Goal: Task Accomplishment & Management: Manage account settings

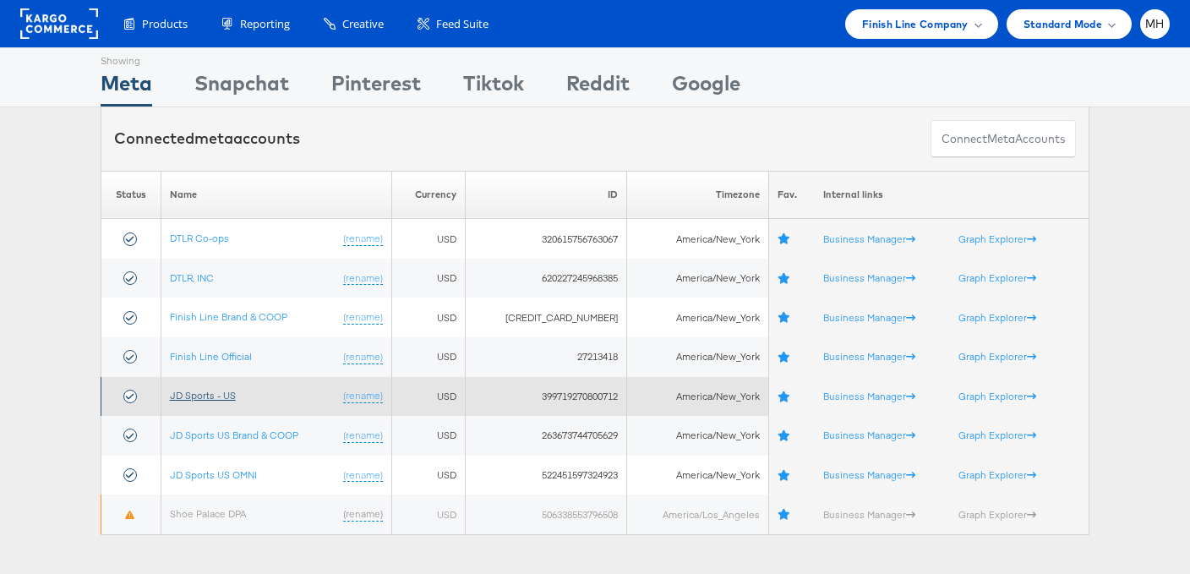
click at [230, 392] on link "JD Sports - US" at bounding box center [203, 395] width 66 height 13
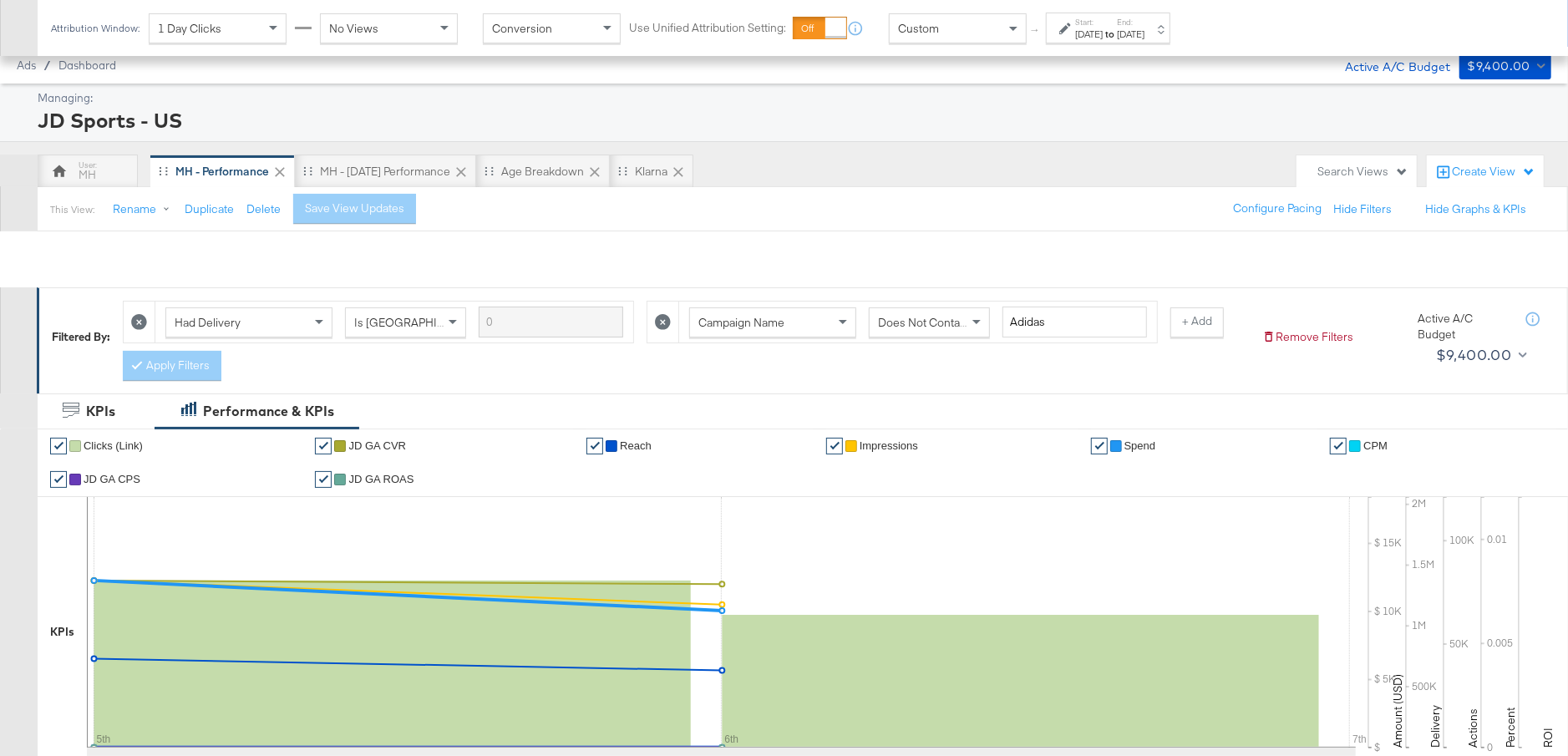
scroll to position [867, 0]
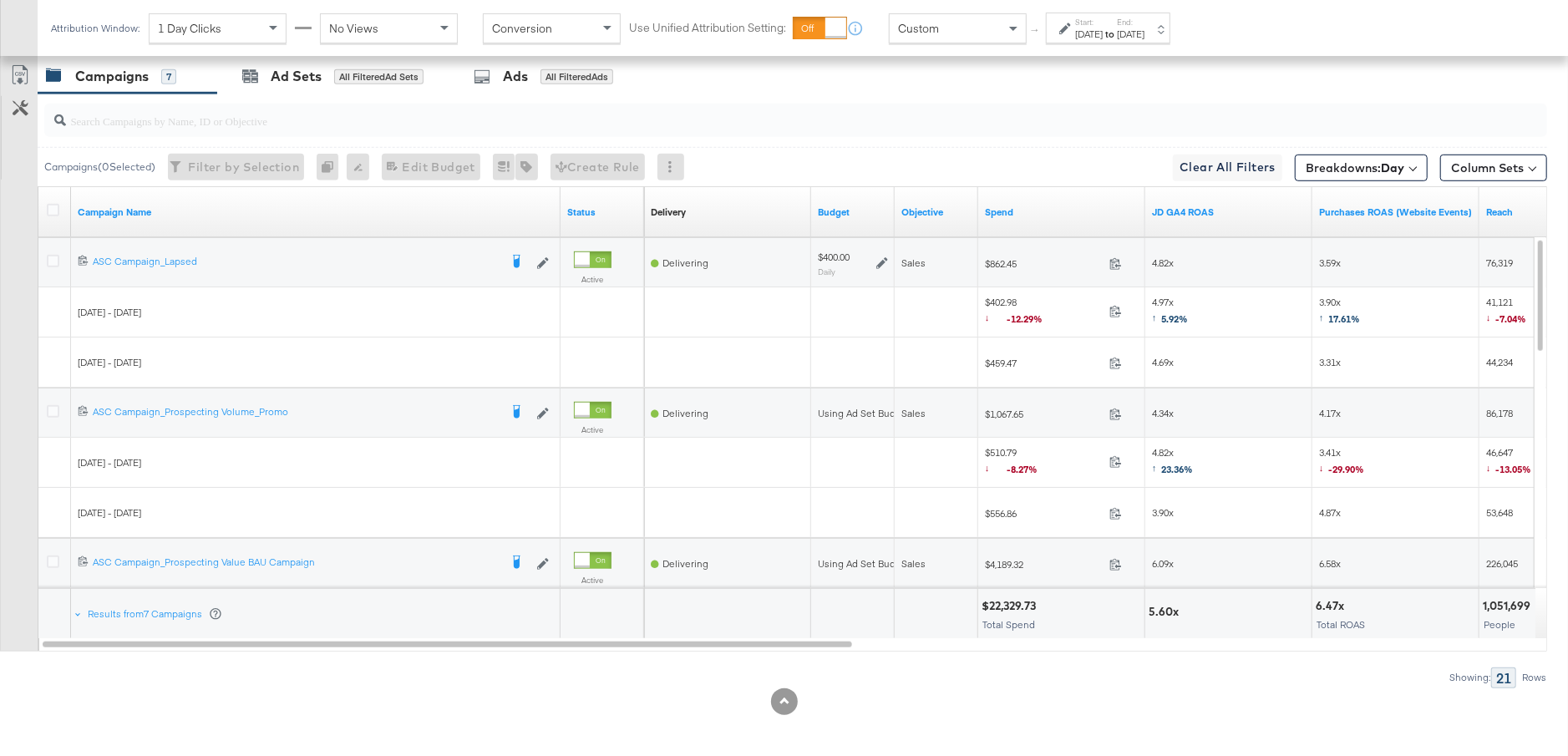
click at [1103, 28] on div "[DATE]" at bounding box center [1089, 35] width 28 height 14
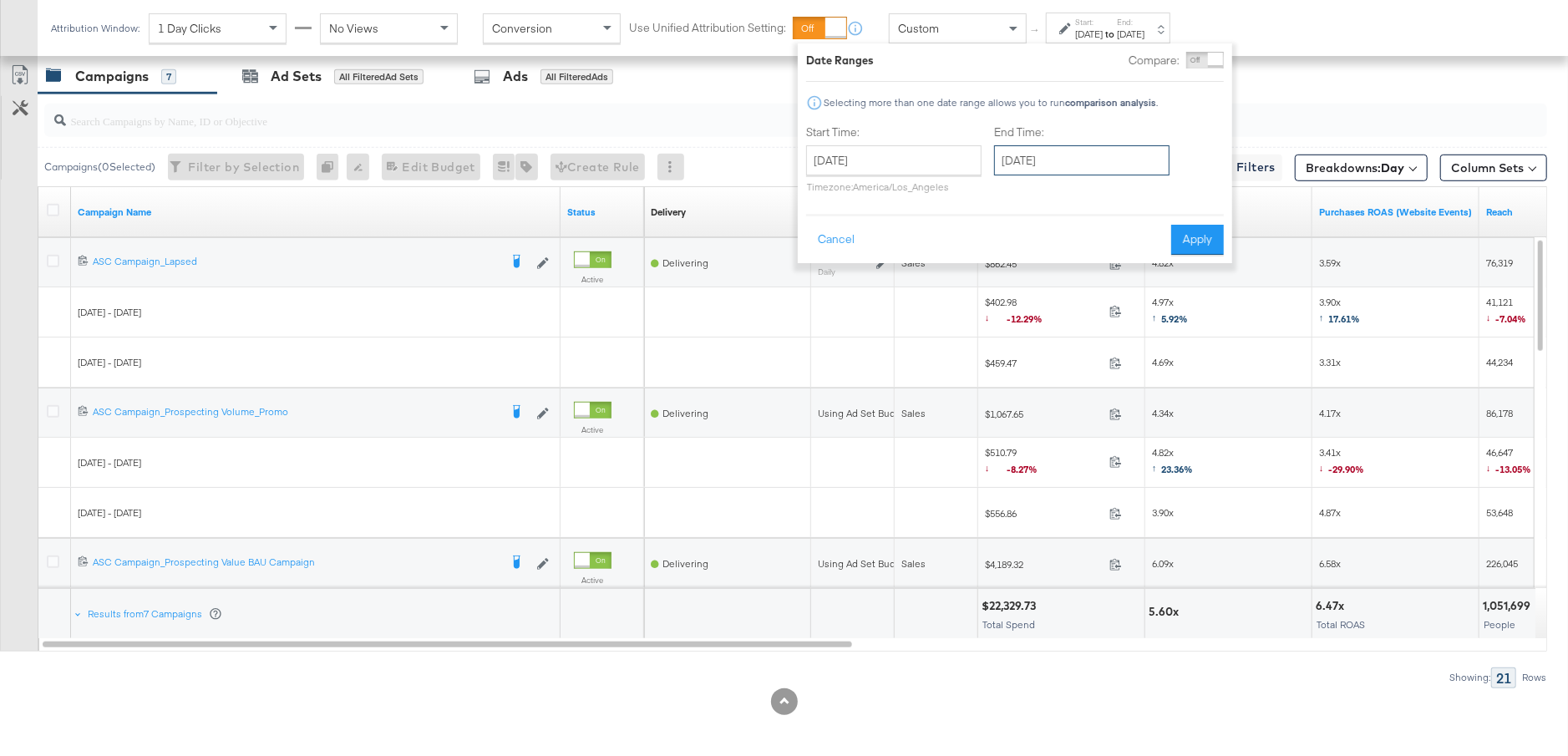
click at [1081, 159] on input "[DATE]" at bounding box center [1082, 160] width 175 height 30
click at [1070, 267] on td "7" at bounding box center [1070, 268] width 29 height 24
type input "[DATE]"
click at [1205, 253] on button "Apply" at bounding box center [1197, 239] width 52 height 30
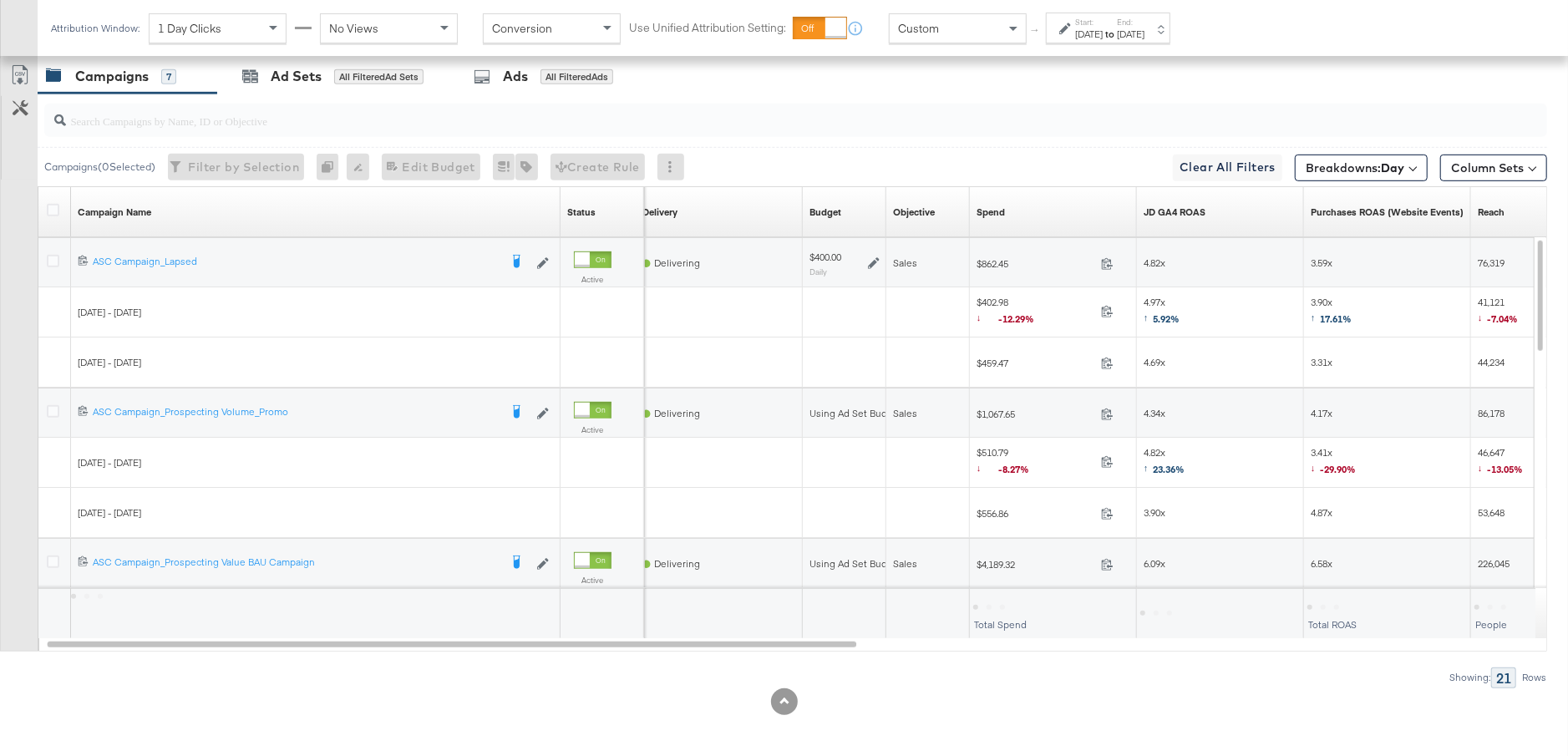
scroll to position [0, 0]
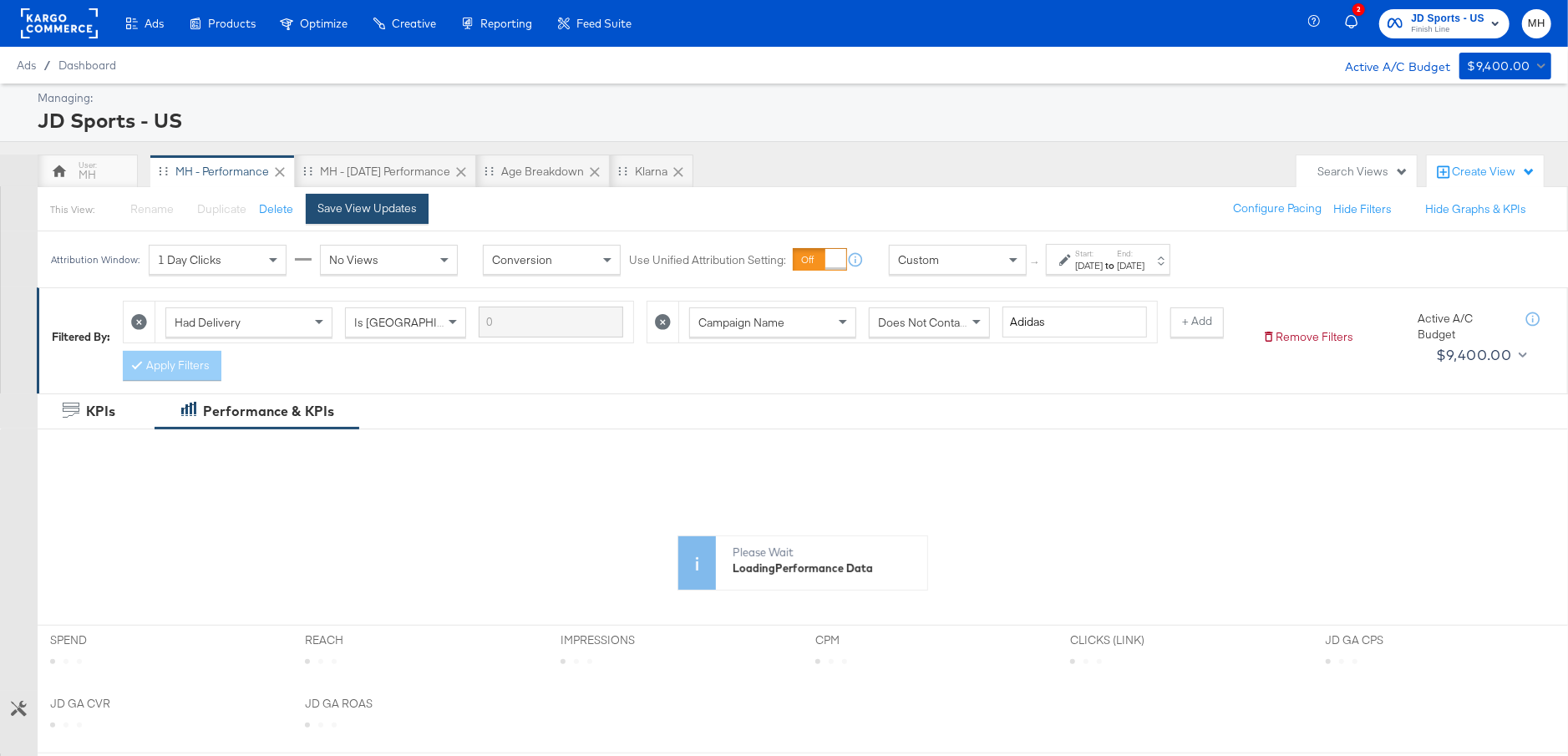
click at [381, 217] on button "Save View Updates" at bounding box center [367, 209] width 123 height 30
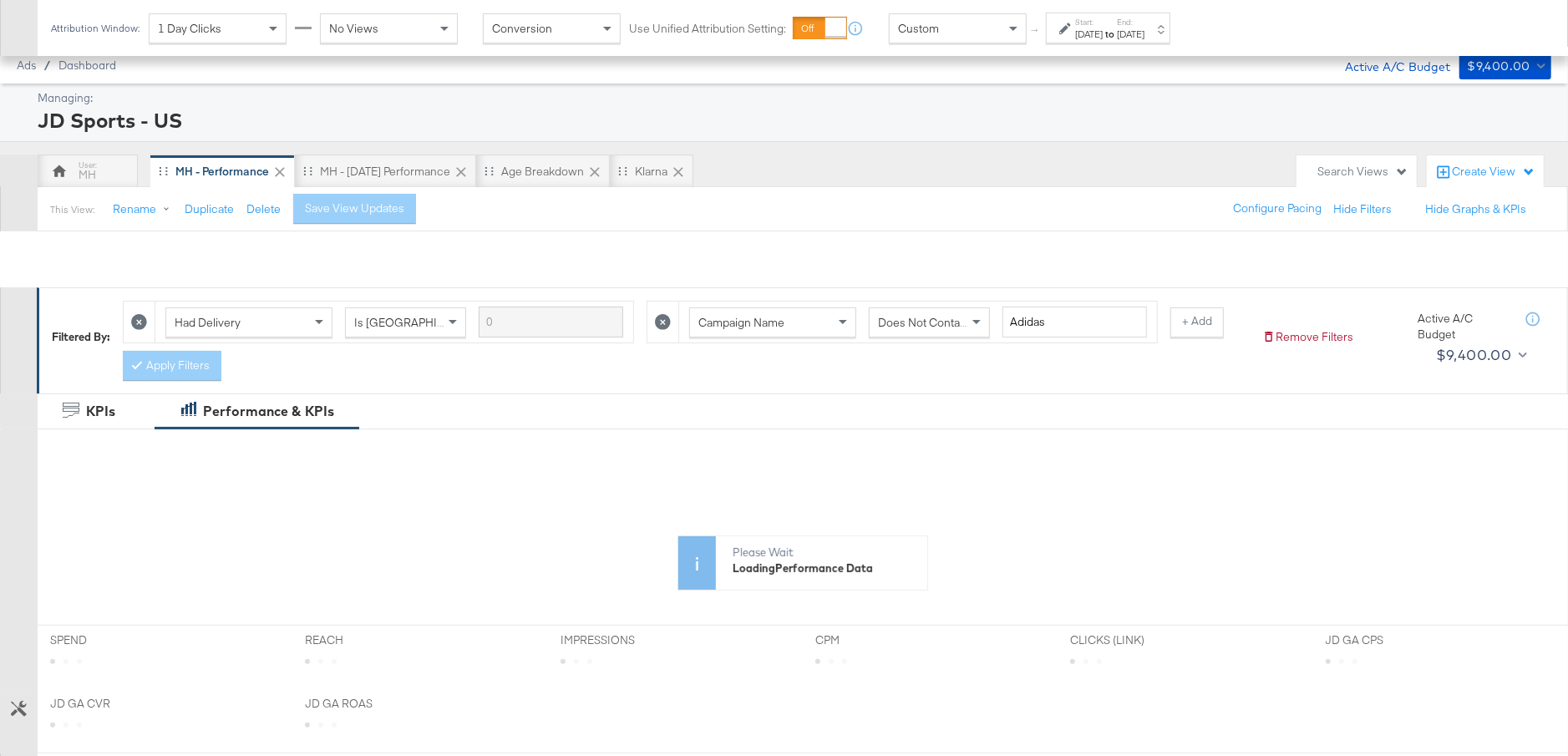
scroll to position [705, 0]
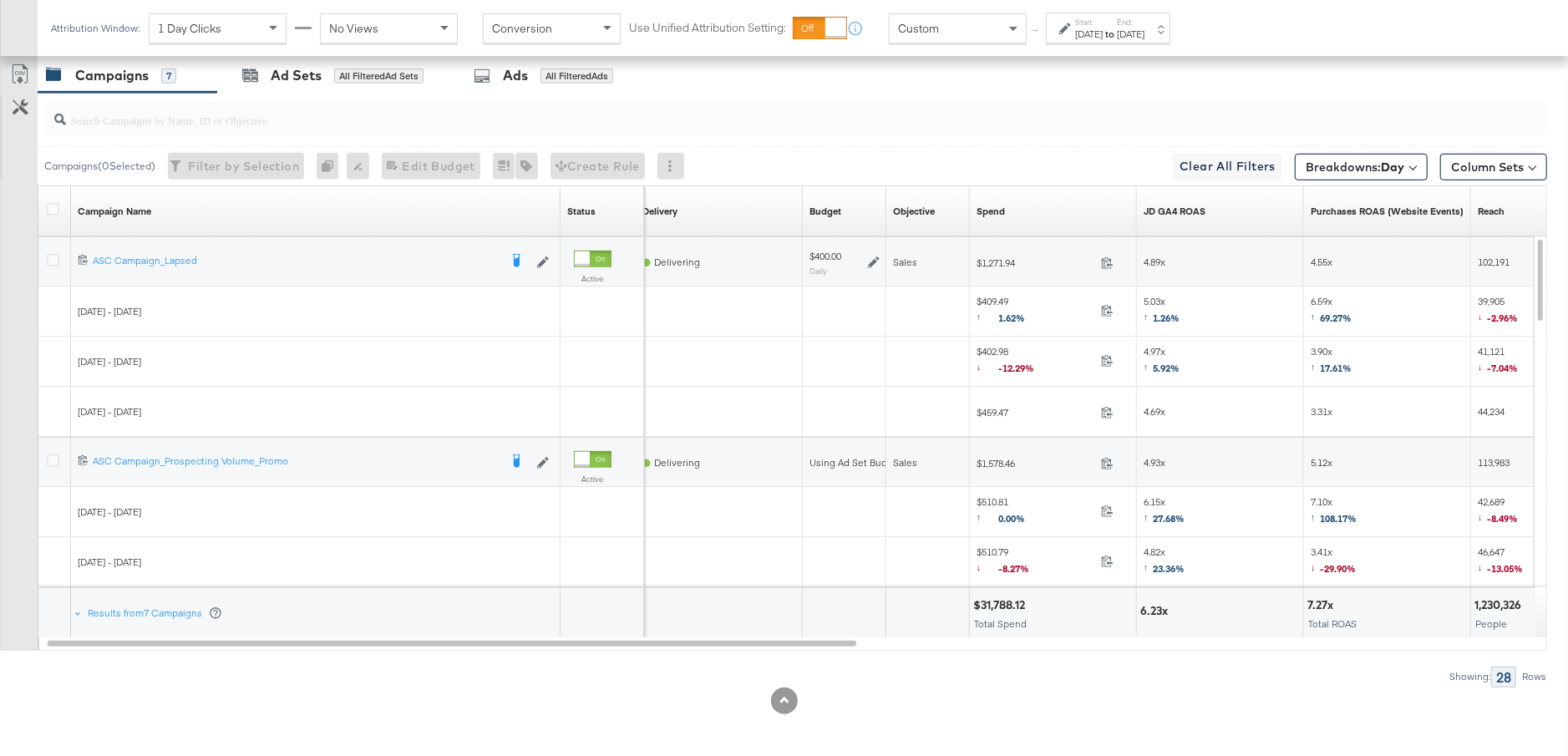
click at [1230, 218] on div "KPIs Performance & KPIs Customize KPIs ✔ Clicks (Link) ✔ JD GA CVR ✔ Reach ✔ Im…" at bounding box center [784, 224] width 1568 height 1071
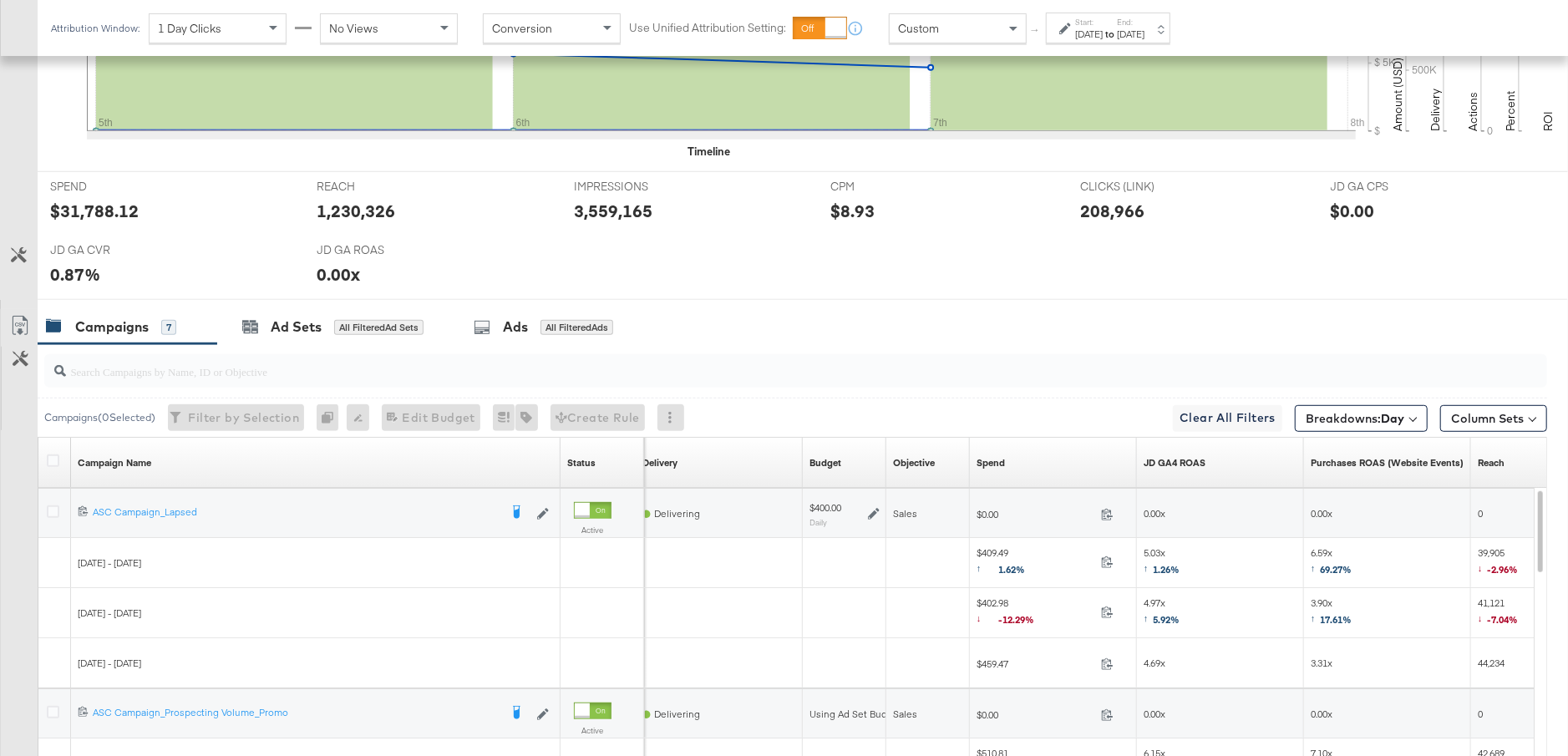
scroll to position [867, 0]
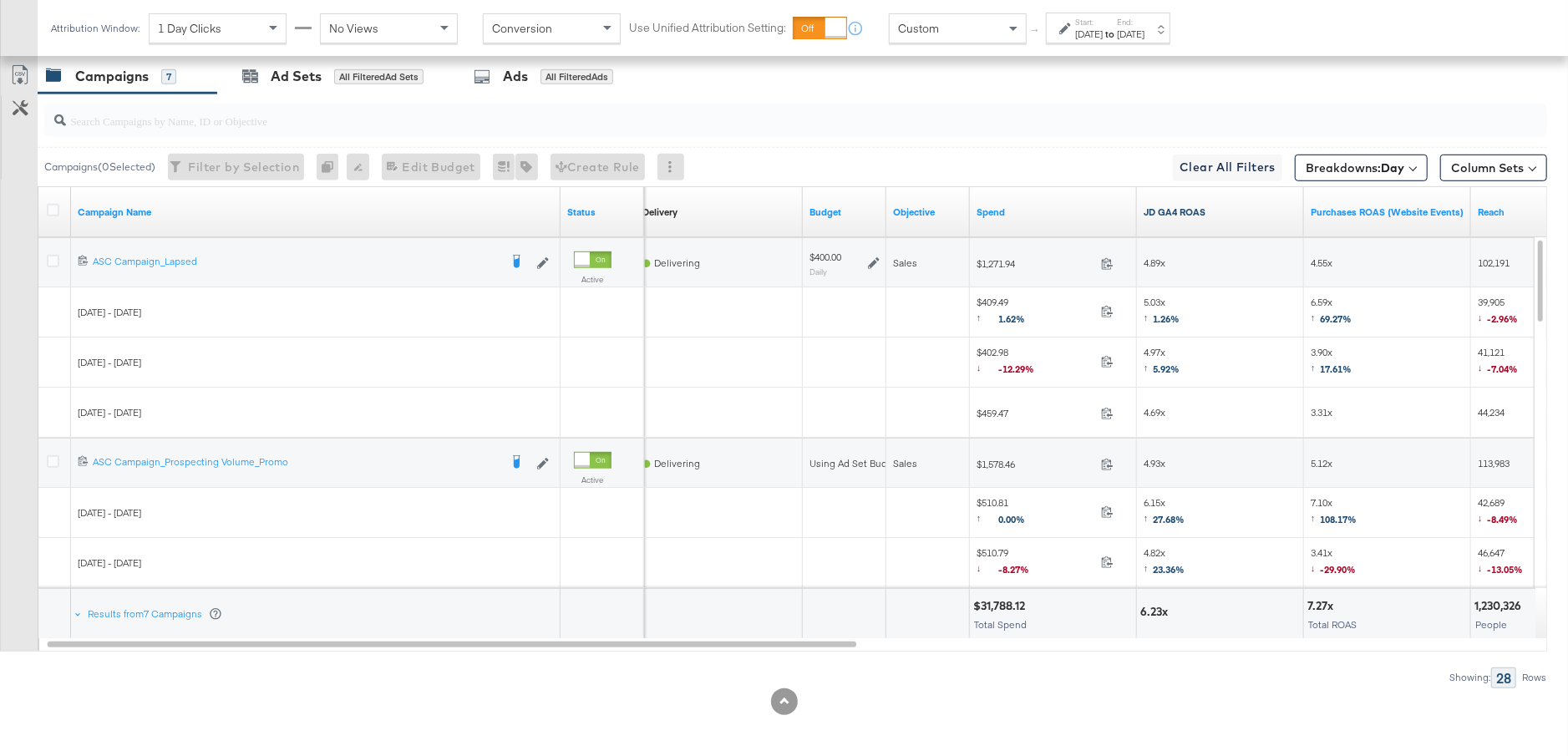
click at [1228, 210] on link "JD GA4 ROAS" at bounding box center [1221, 212] width 154 height 14
click at [54, 255] on icon at bounding box center [52, 261] width 13 height 13
click at [0, 0] on input "checkbox" at bounding box center [0, 0] width 0 height 0
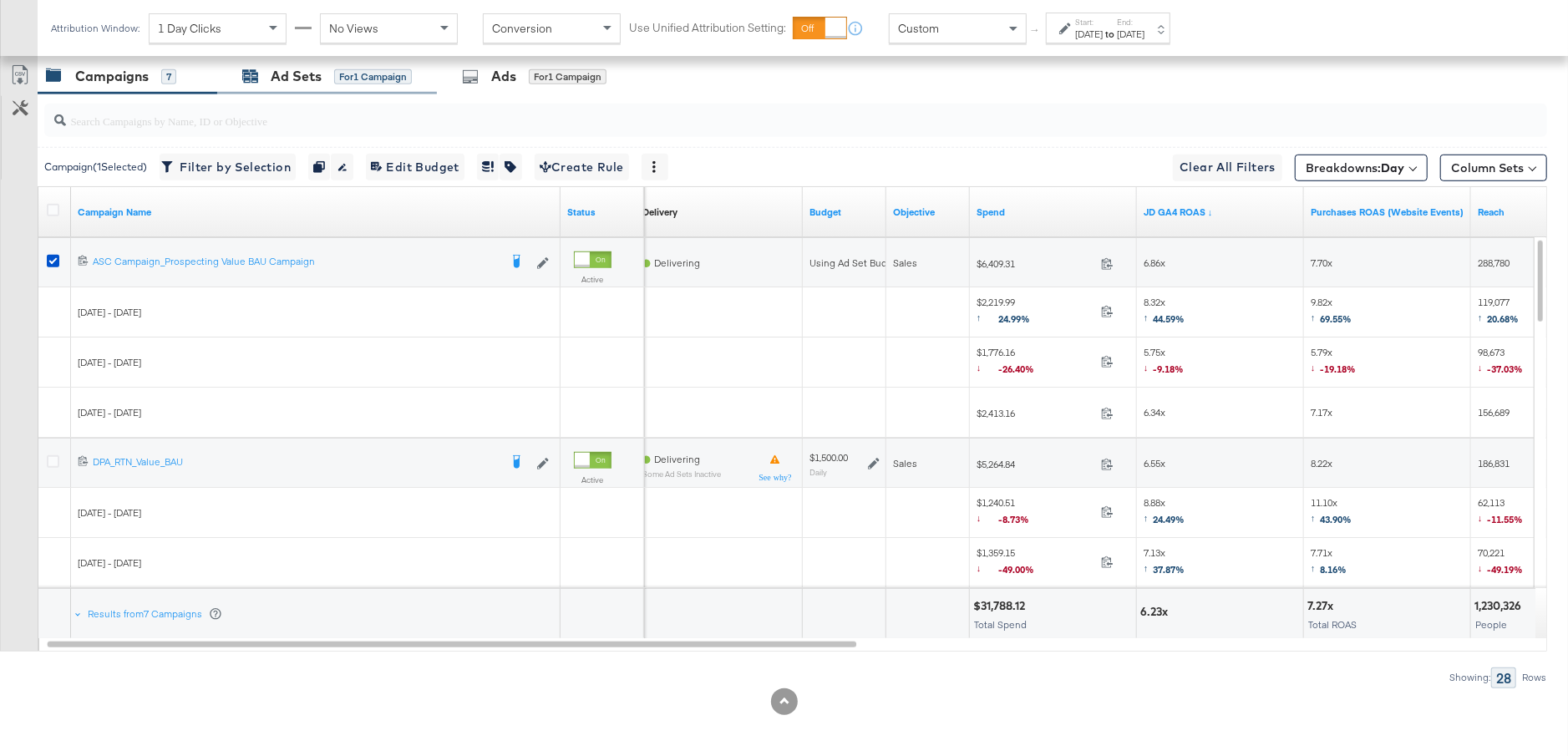
click at [334, 77] on div "for 1 Campaign" at bounding box center [373, 76] width 78 height 15
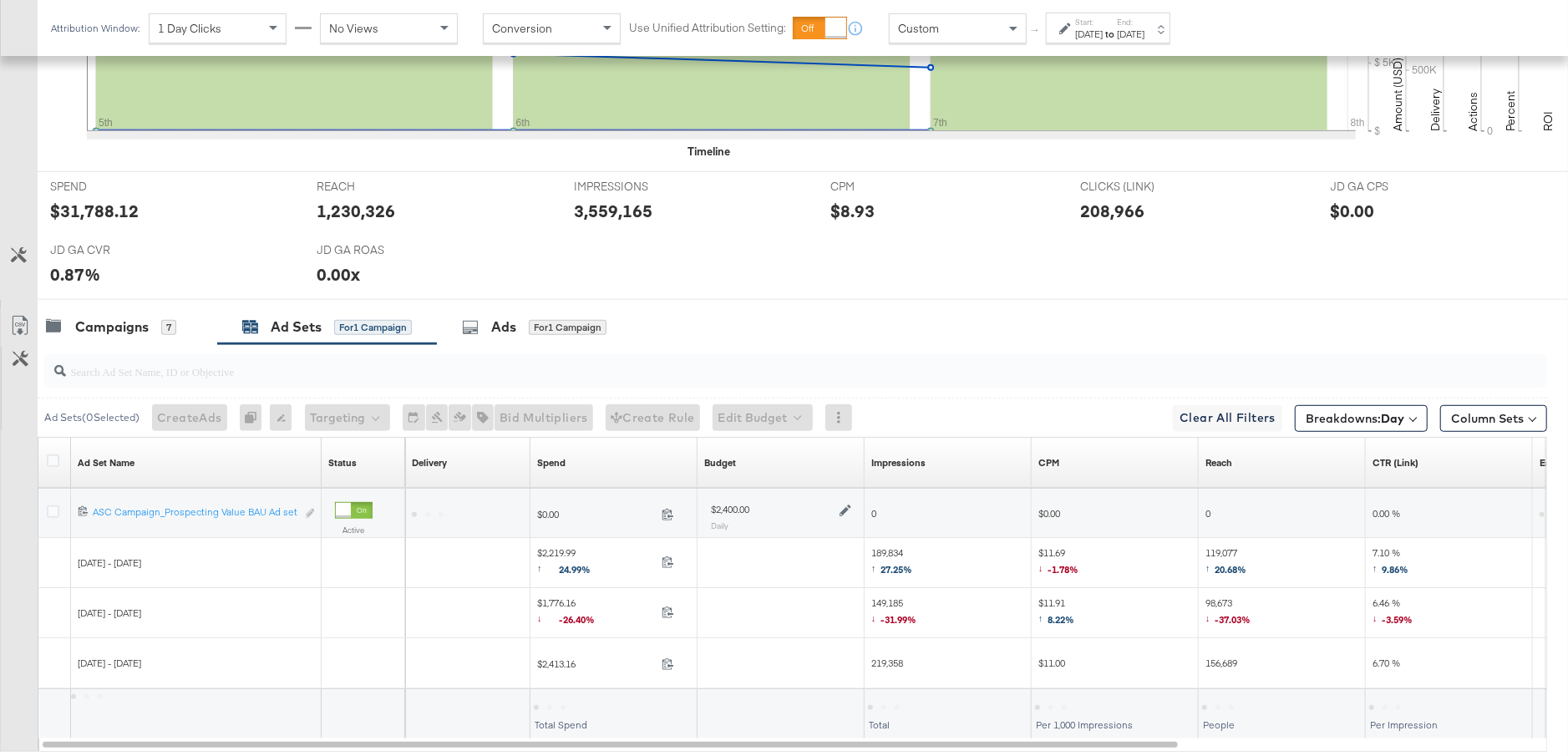
scroll to position [716, 0]
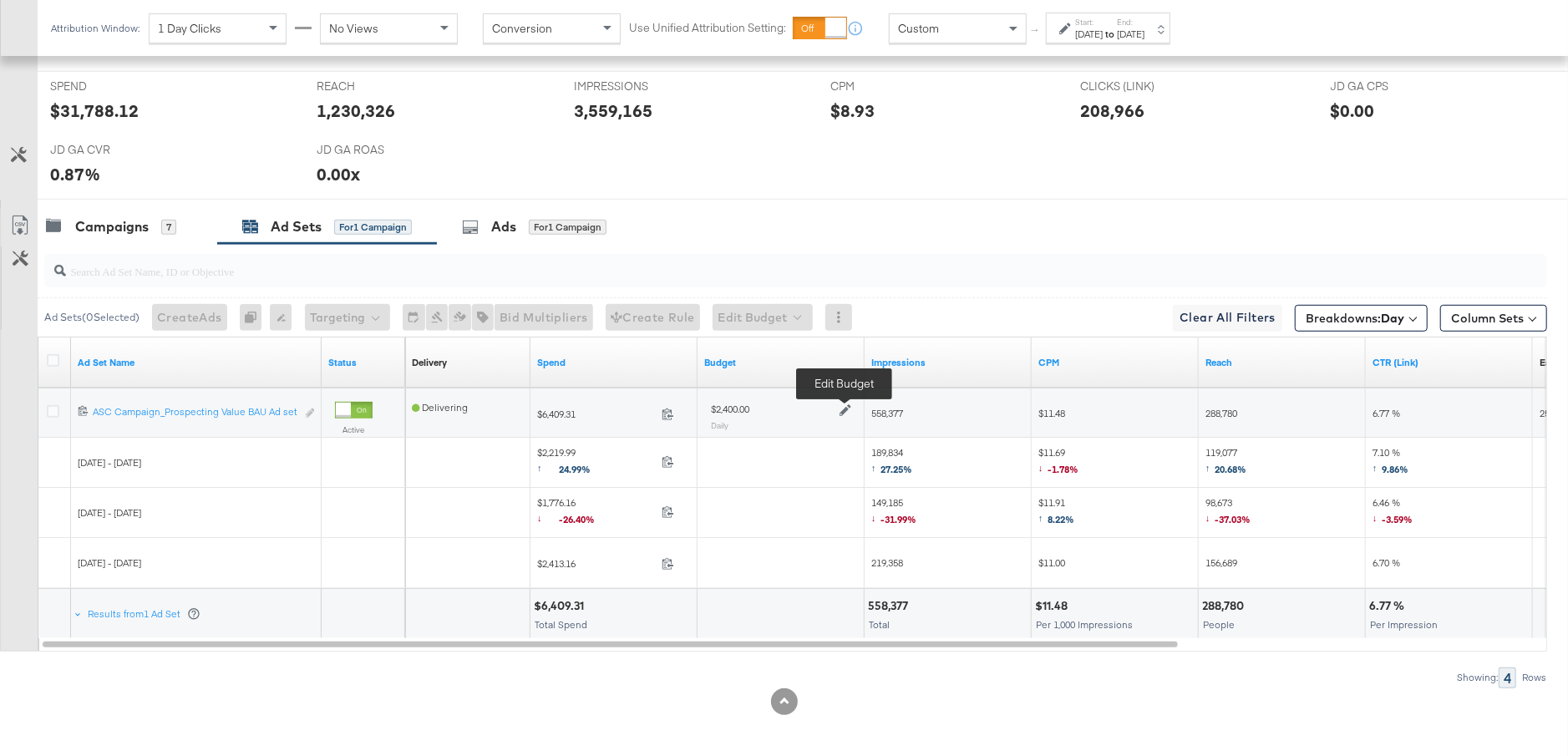
click at [844, 405] on icon at bounding box center [845, 411] width 12 height 12
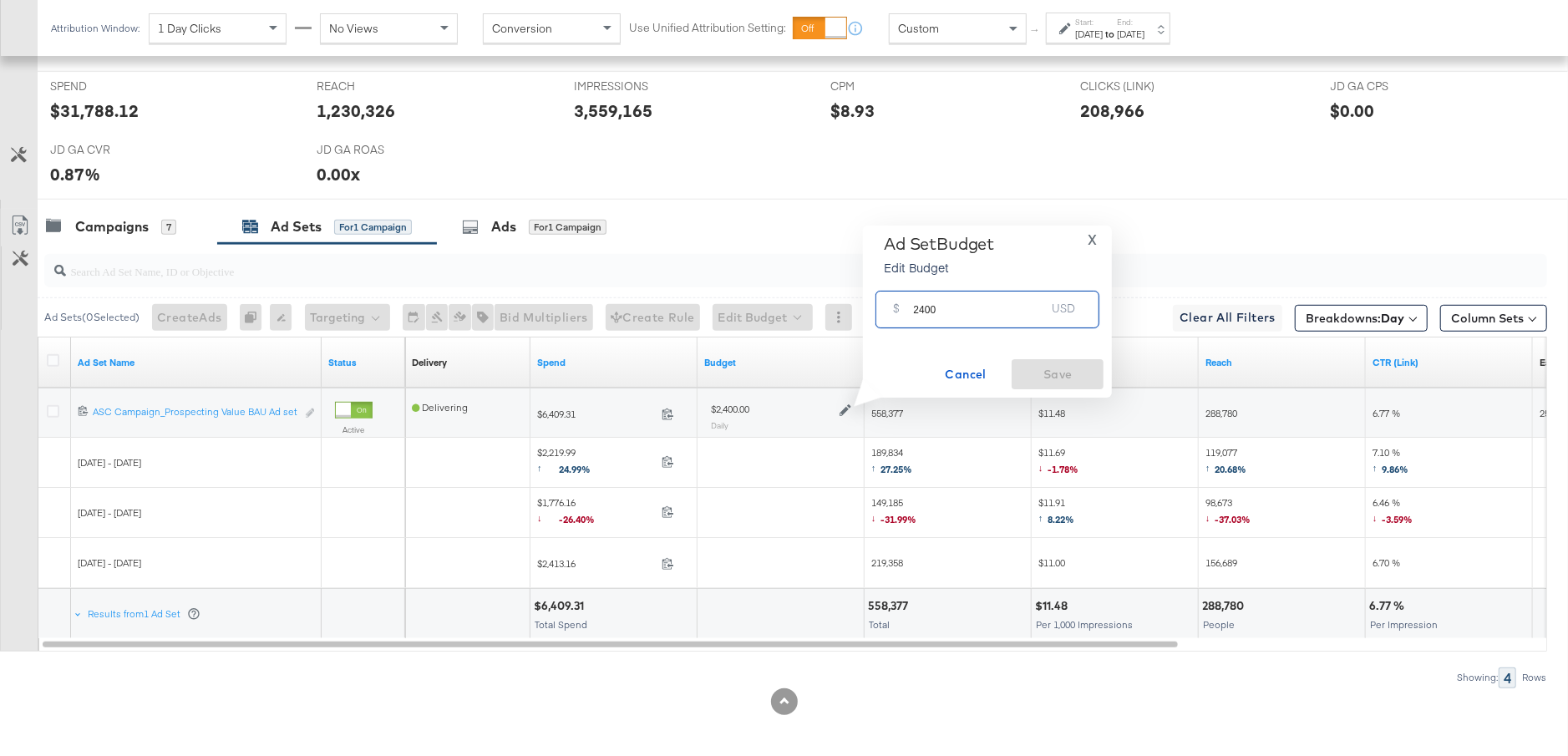
drag, startPoint x: 934, startPoint y: 312, endPoint x: 909, endPoint y: 313, distance: 25.0
click at [909, 313] on div "$ 2400 USD" at bounding box center [988, 309] width 224 height 38
type input "3000"
click at [1059, 366] on span "Save" at bounding box center [1057, 375] width 78 height 21
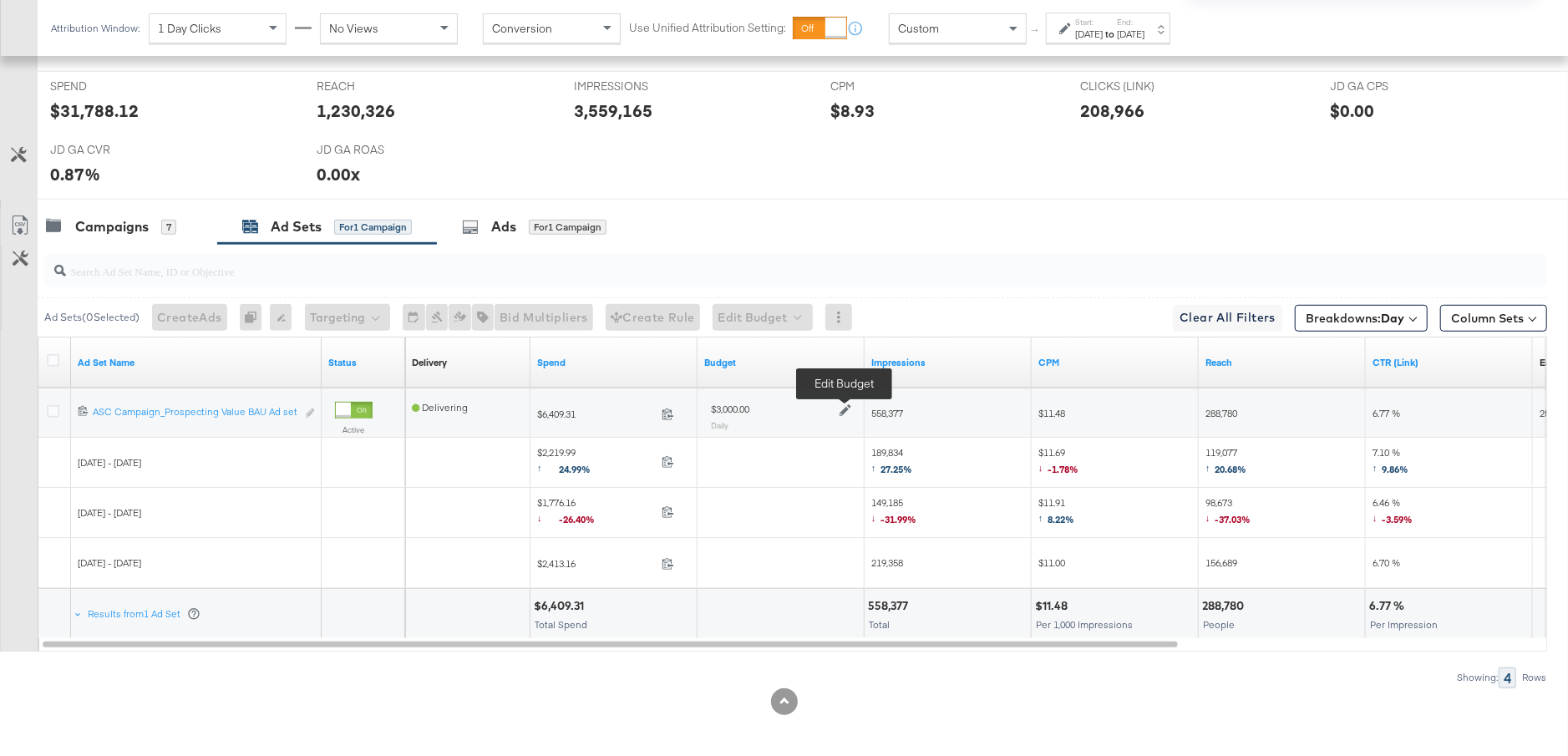
click at [842, 408] on icon at bounding box center [845, 411] width 12 height 12
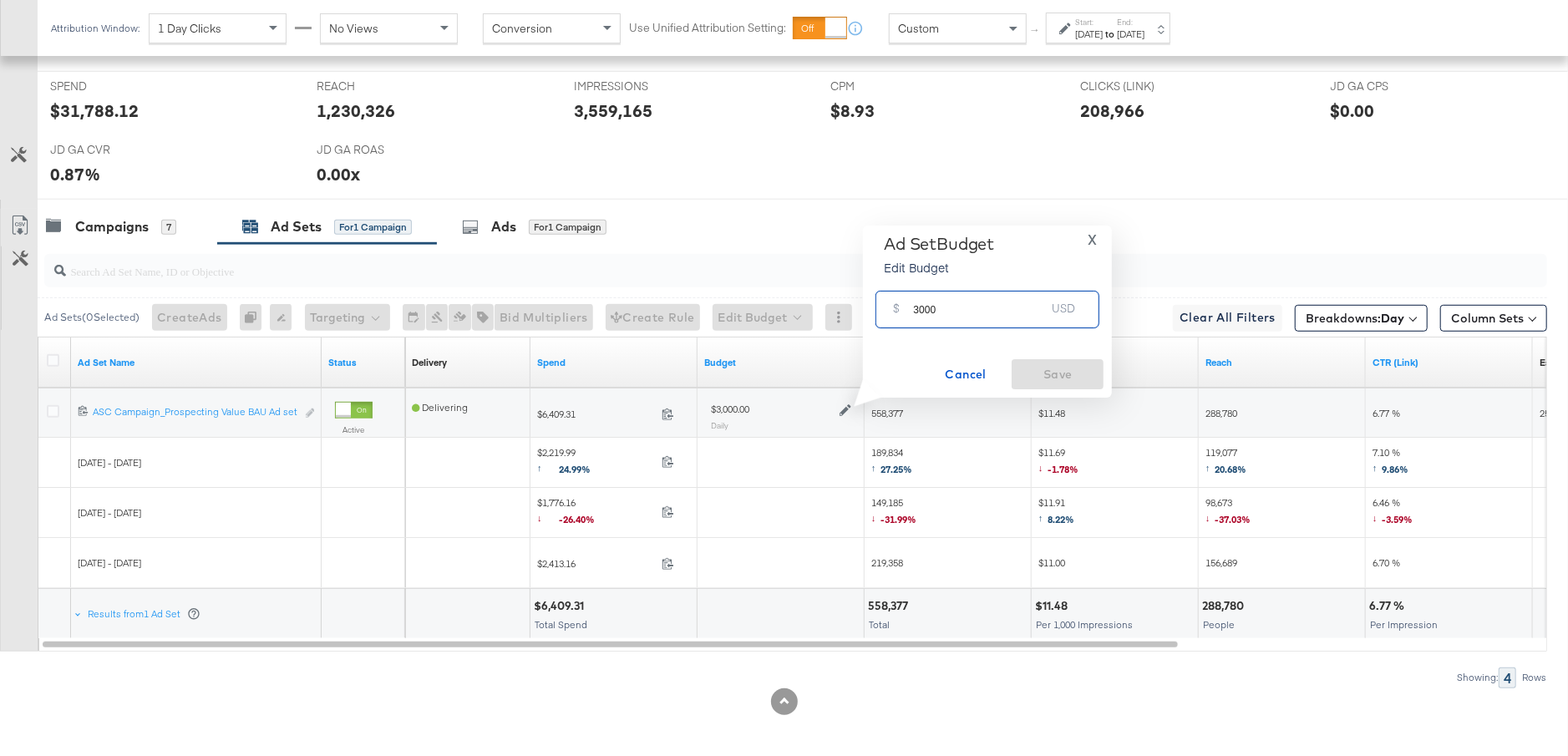
drag, startPoint x: 945, startPoint y: 313, endPoint x: 906, endPoint y: 310, distance: 39.1
click at [906, 310] on div "$ 3000 USD" at bounding box center [988, 309] width 224 height 38
type input "2"
type input "3200"
click at [1055, 371] on span "Save" at bounding box center [1057, 375] width 78 height 21
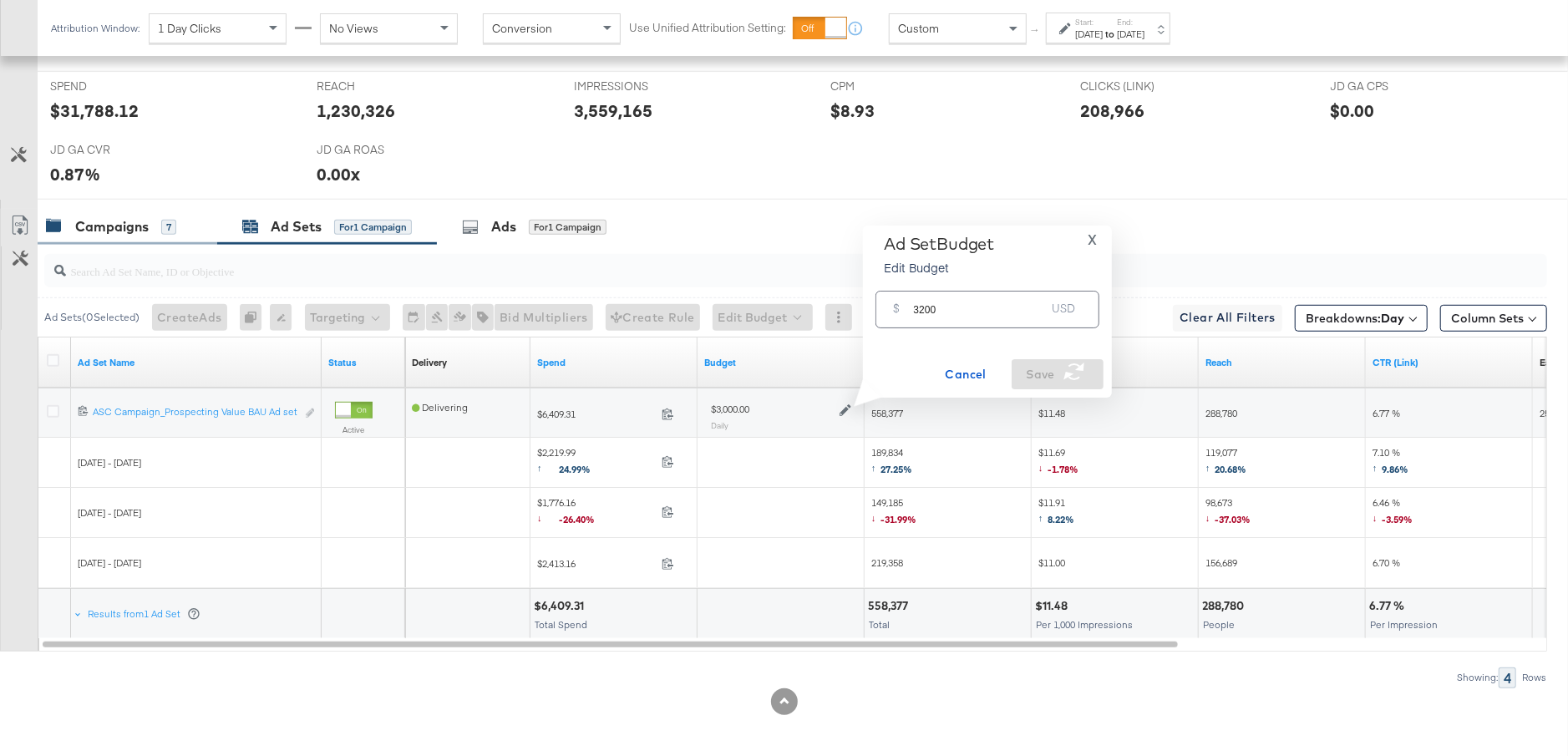
click at [151, 217] on div "Campaigns 7" at bounding box center [111, 226] width 131 height 19
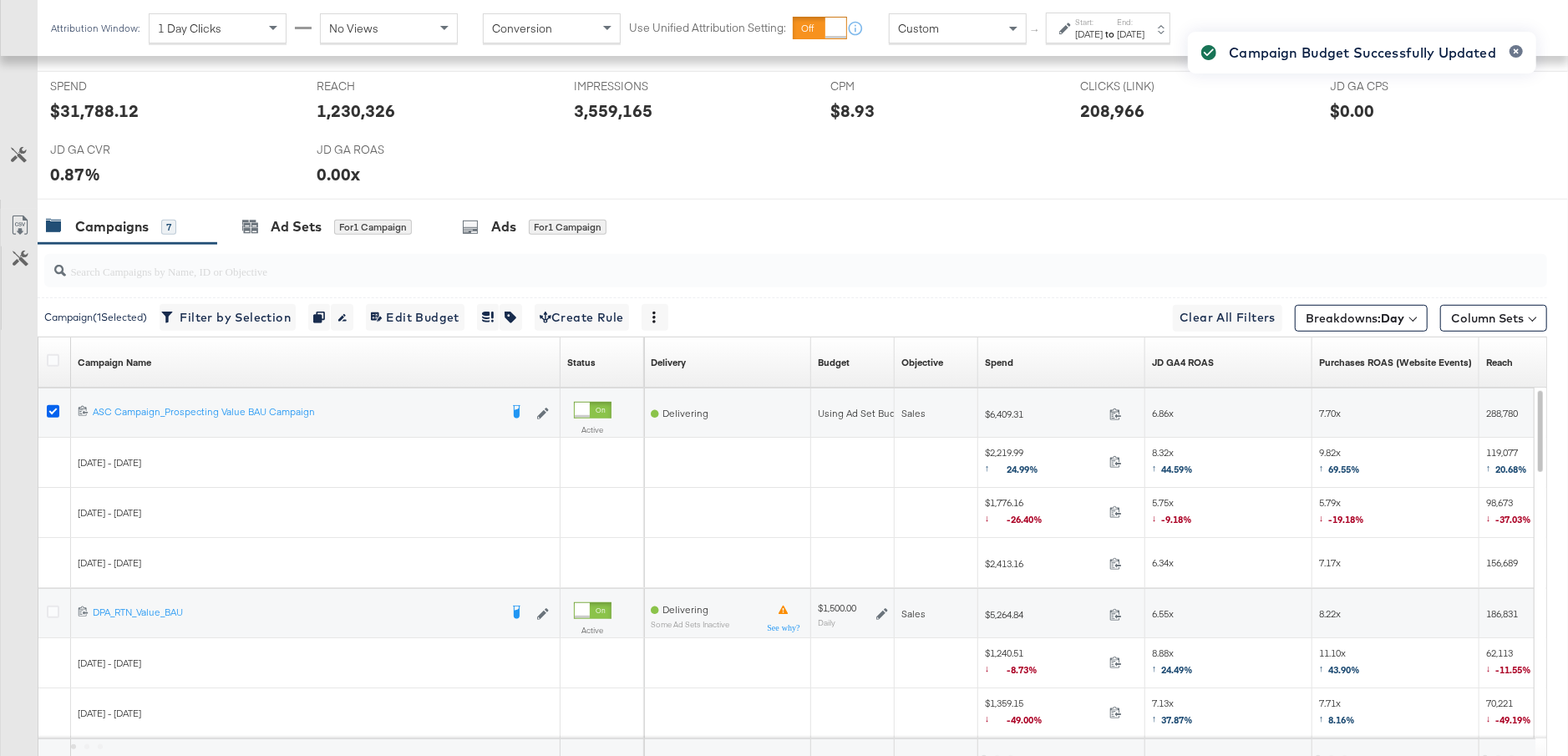
click at [51, 408] on icon at bounding box center [52, 411] width 13 height 13
click at [0, 0] on input "checkbox" at bounding box center [0, 0] width 0 height 0
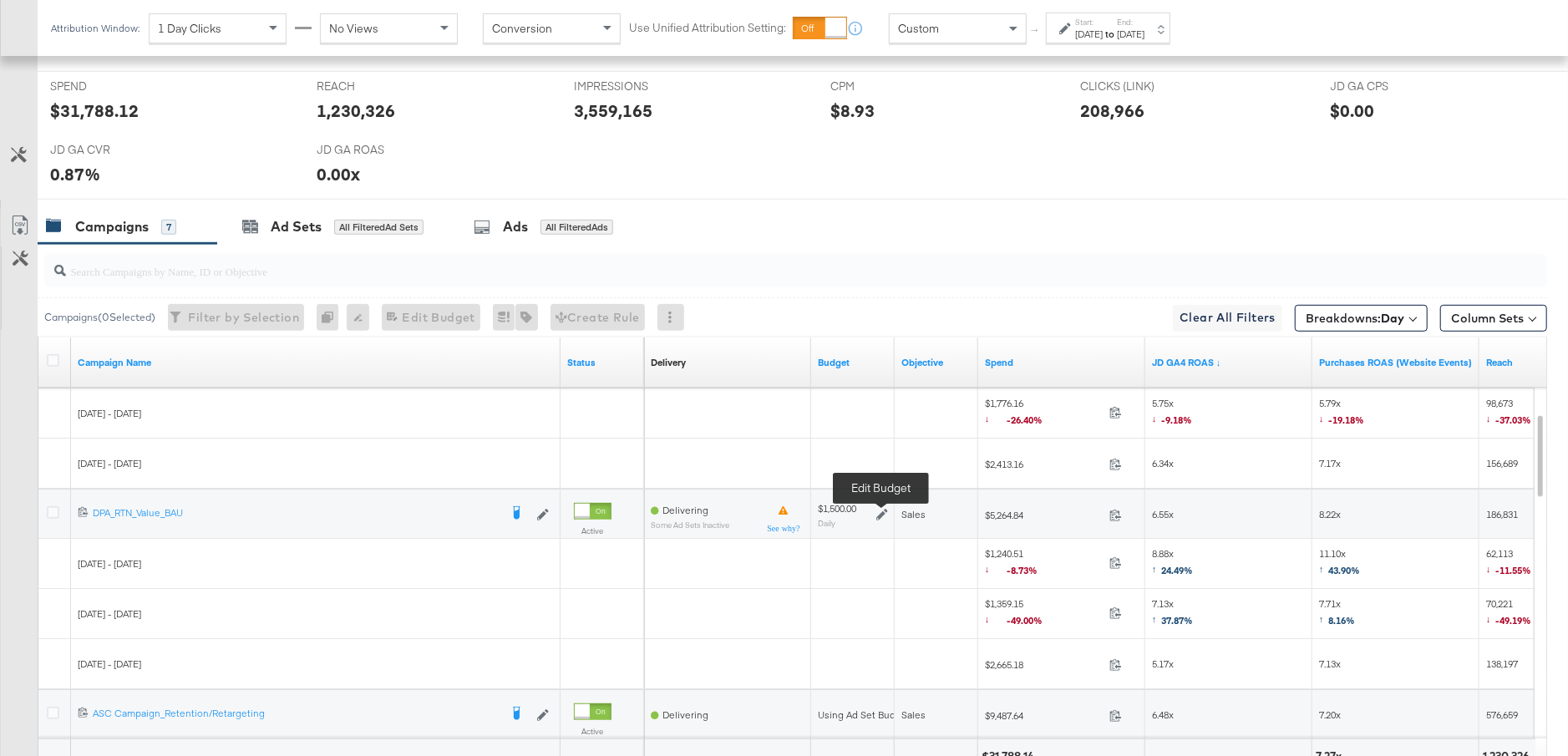
click at [882, 511] on icon at bounding box center [883, 515] width 12 height 12
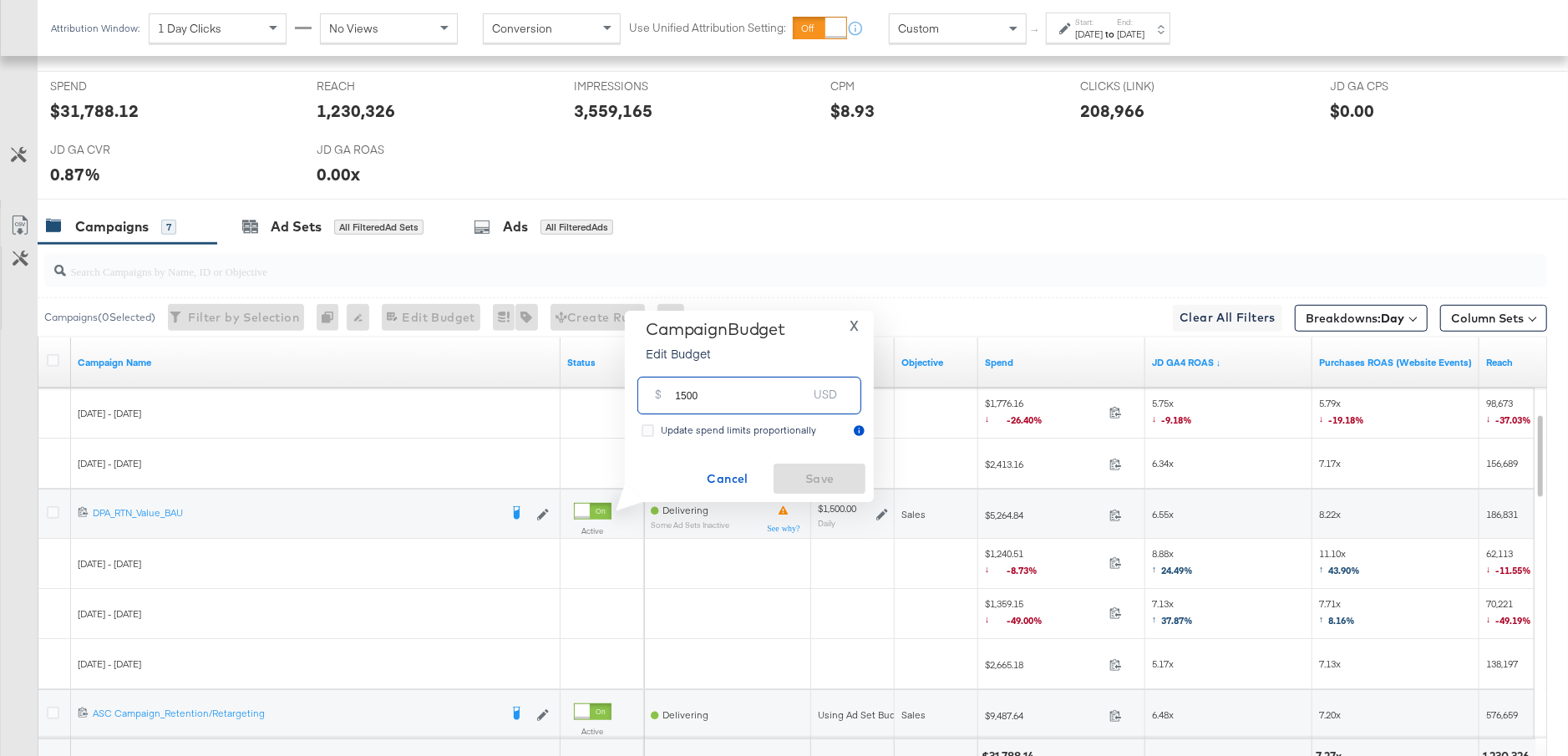
drag, startPoint x: 699, startPoint y: 398, endPoint x: 666, endPoint y: 398, distance: 33.0
click at [666, 398] on div "$ 1500 USD" at bounding box center [749, 395] width 224 height 38
type input "2000"
click at [839, 485] on span "Save" at bounding box center [819, 478] width 78 height 21
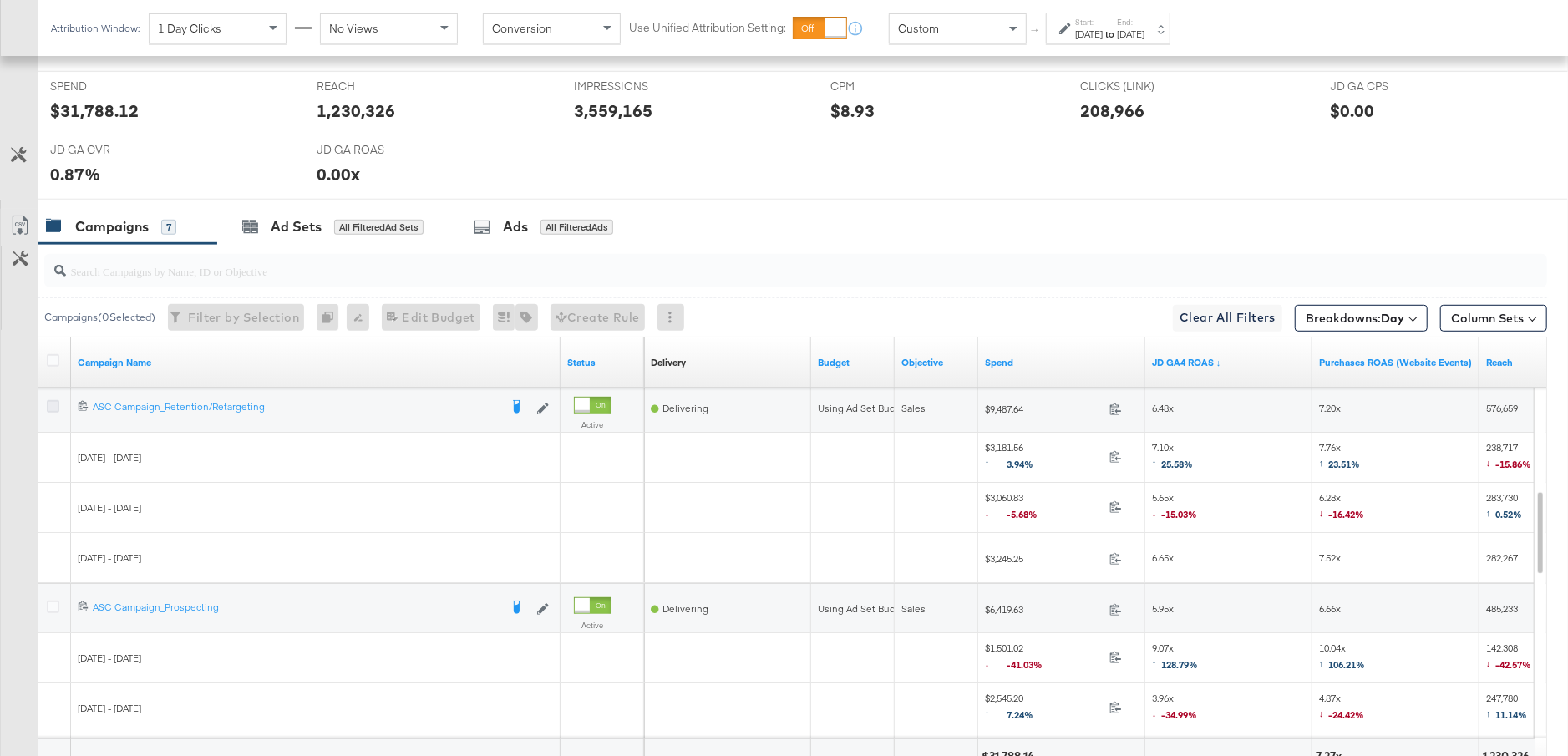
click at [47, 400] on icon at bounding box center [52, 406] width 13 height 13
click at [0, 0] on input "checkbox" at bounding box center [0, 0] width 0 height 0
click at [51, 604] on icon at bounding box center [52, 607] width 13 height 13
click at [0, 0] on input "checkbox" at bounding box center [0, 0] width 0 height 0
click at [327, 232] on div "Ad Sets for 2 Campaigns" at bounding box center [329, 226] width 224 height 36
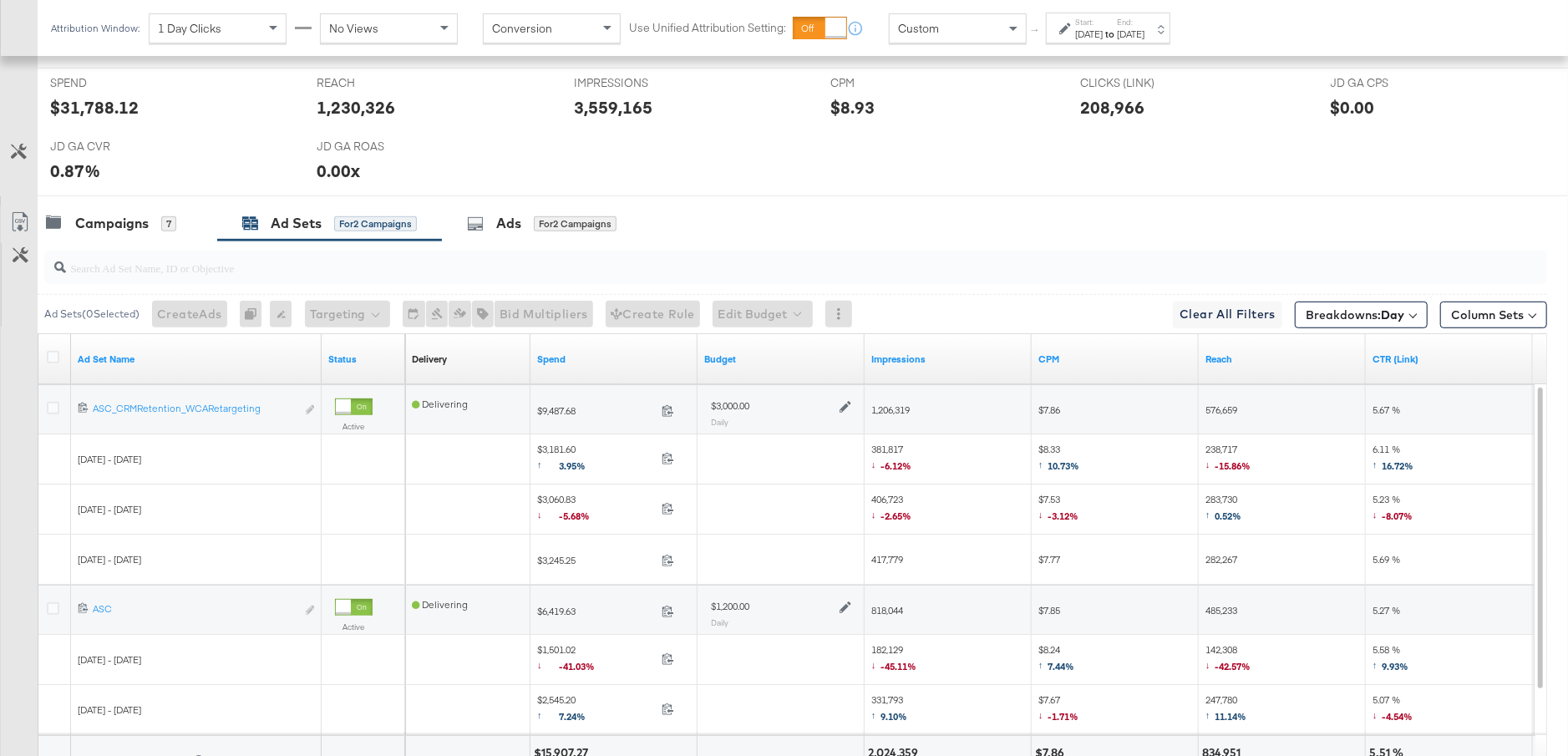
scroll to position [715, 0]
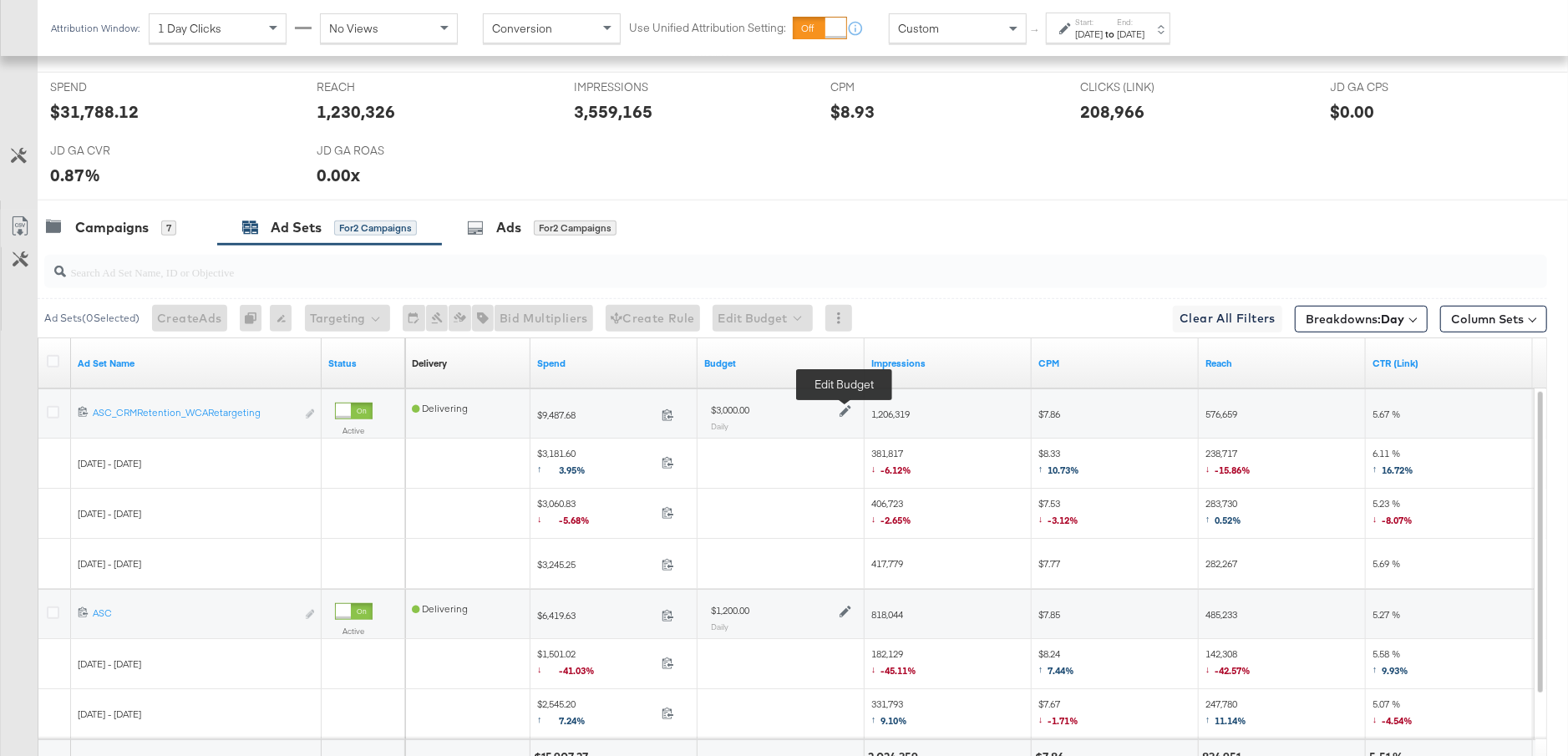
click at [846, 406] on icon at bounding box center [845, 412] width 12 height 12
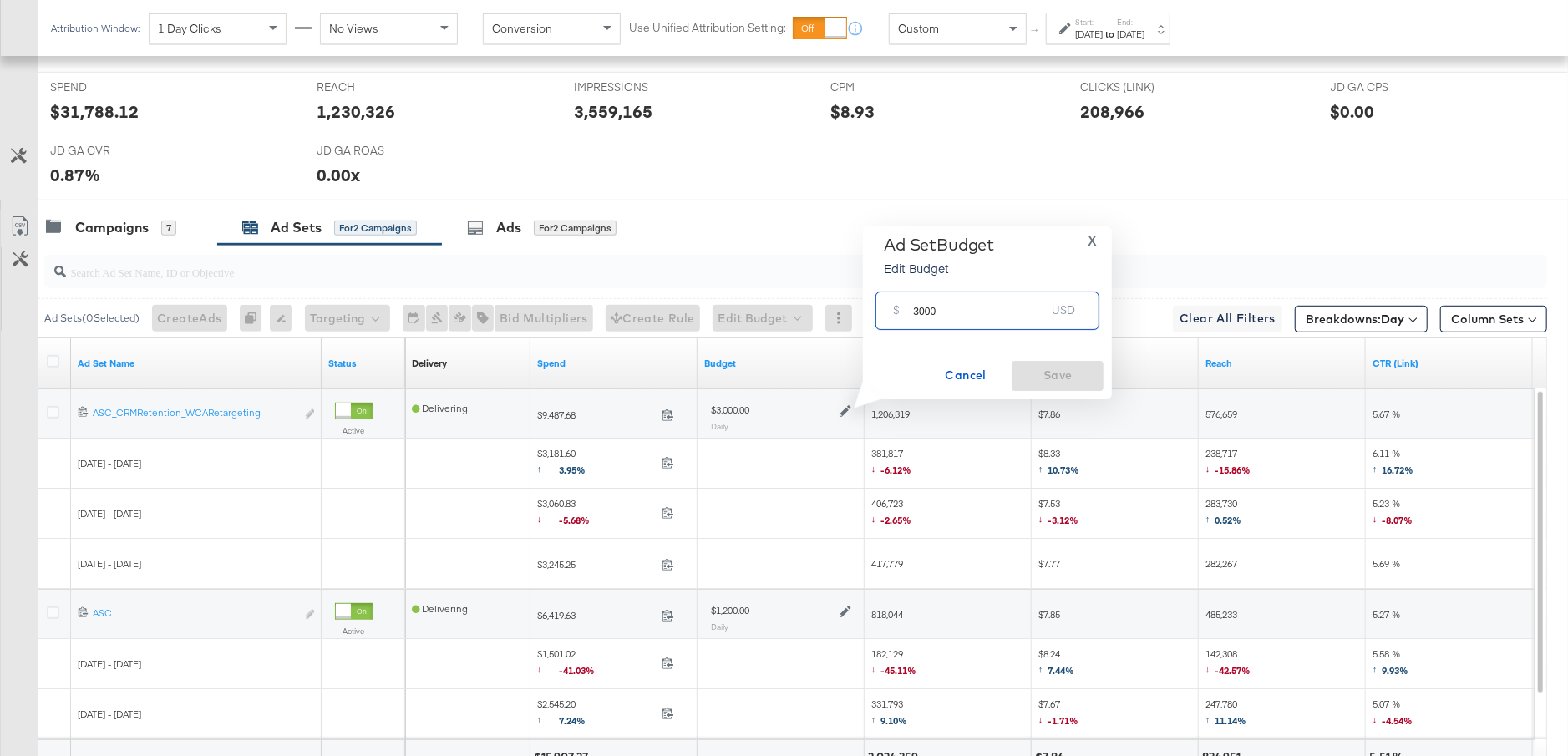
drag, startPoint x: 940, startPoint y: 313, endPoint x: 904, endPoint y: 314, distance: 36.0
click at [904, 314] on div "$ 3000 USD" at bounding box center [988, 310] width 224 height 38
type input "2500"
click at [1055, 367] on span "Save" at bounding box center [1057, 375] width 78 height 21
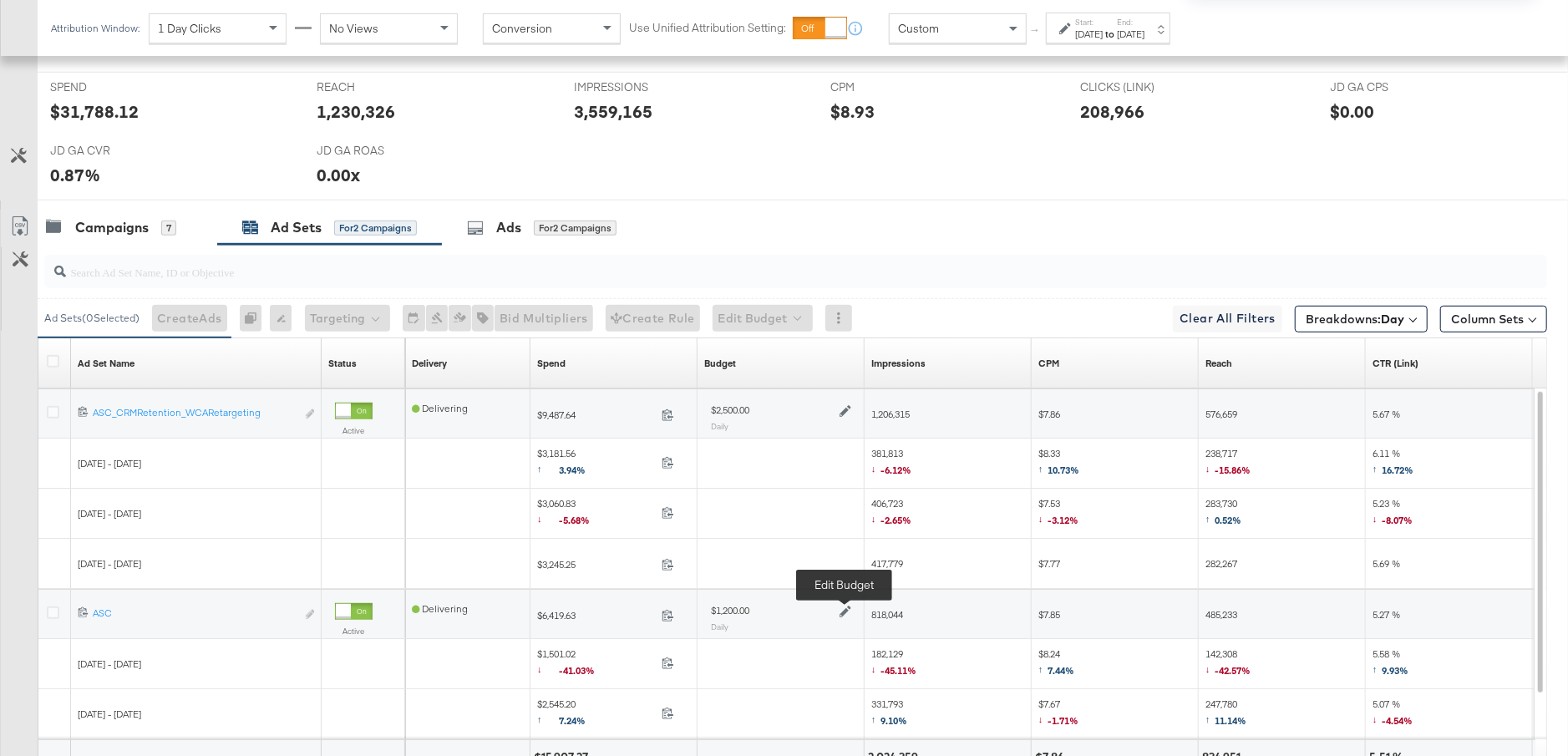
click at [842, 607] on icon at bounding box center [845, 612] width 12 height 12
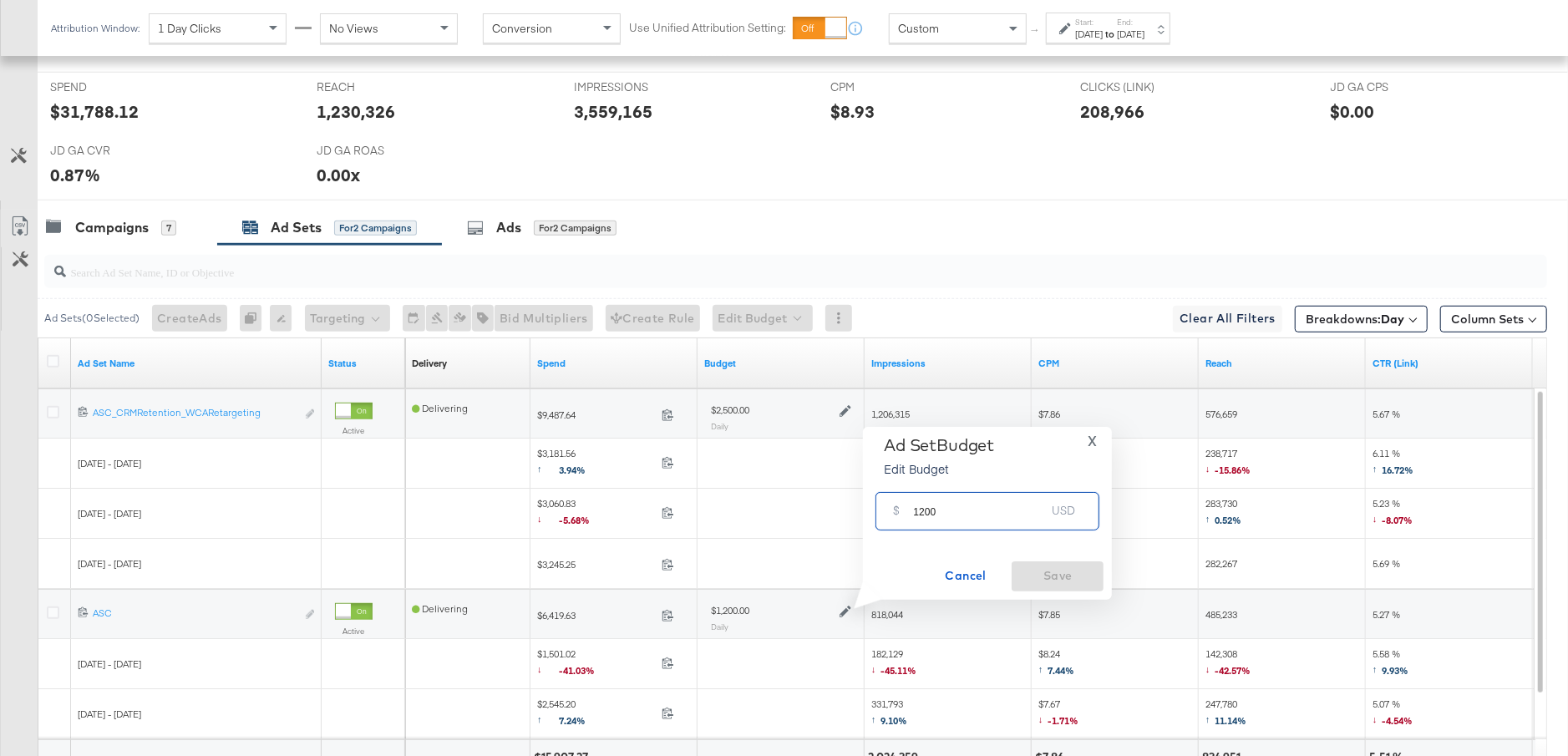
drag, startPoint x: 947, startPoint y: 511, endPoint x: 896, endPoint y: 512, distance: 51.0
click at [896, 512] on div "$ 1200 USD" at bounding box center [988, 511] width 224 height 38
type input "1500"
click at [1028, 565] on span "Save" at bounding box center [1057, 575] width 78 height 21
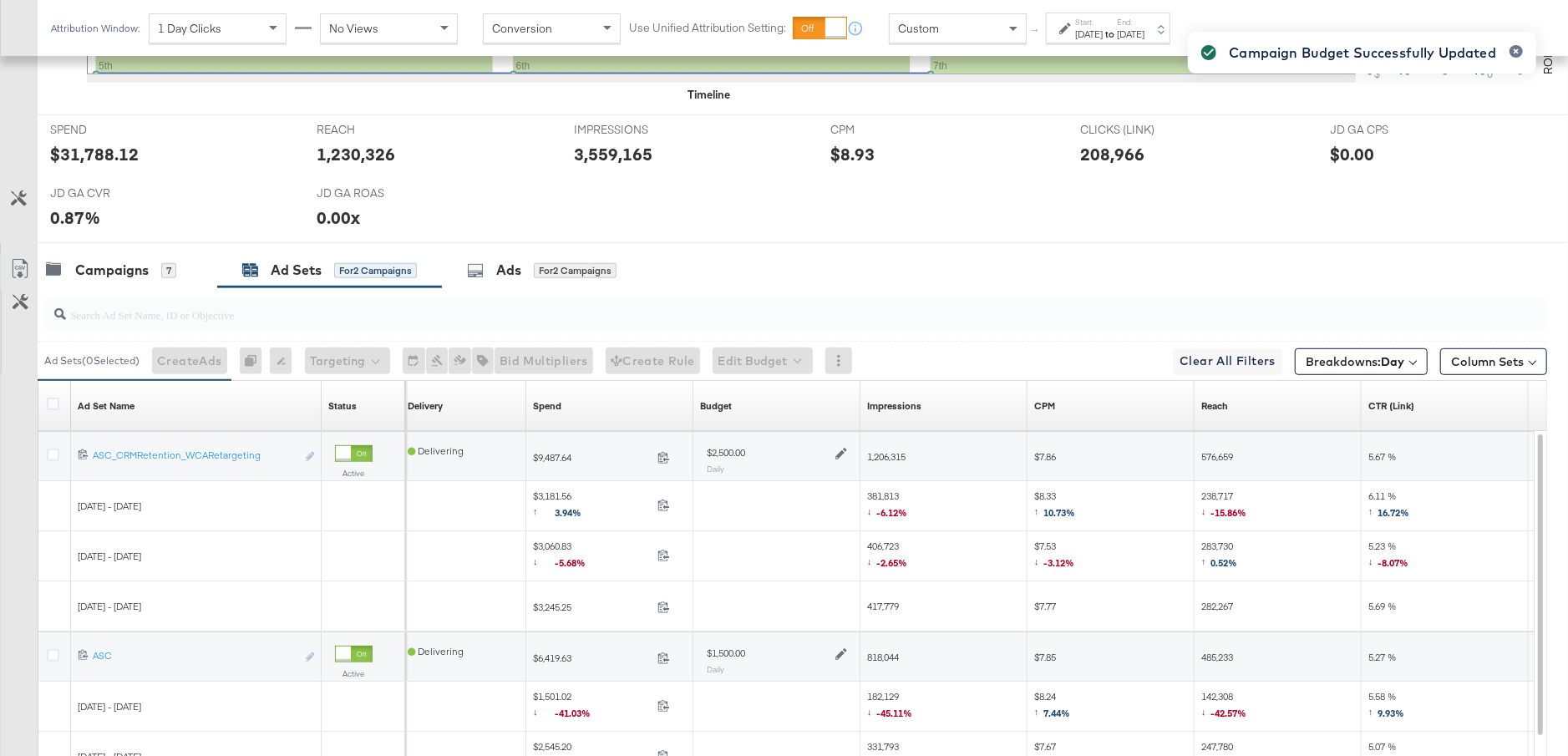
scroll to position [867, 0]
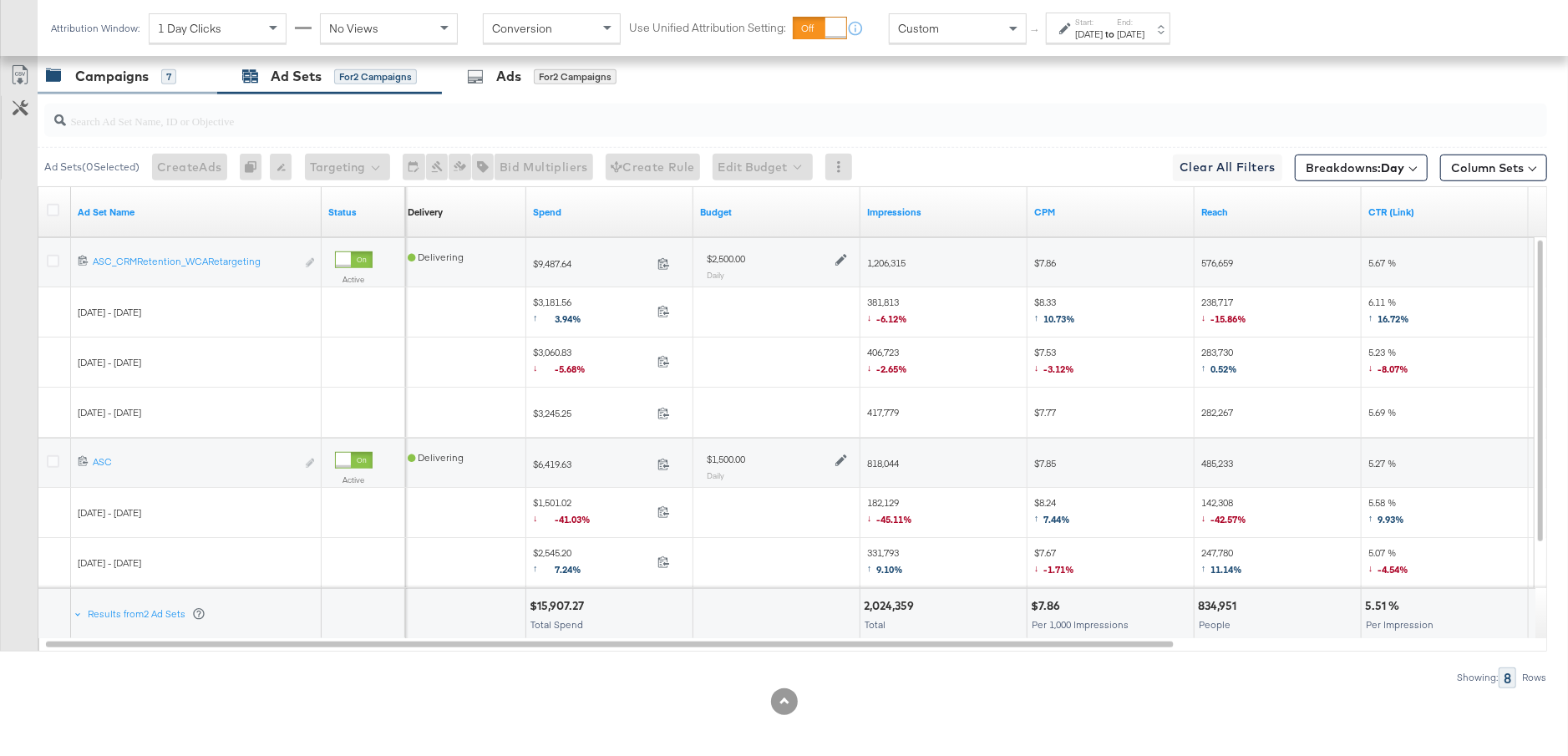
click at [138, 83] on div "Campaigns 7" at bounding box center [128, 76] width 180 height 36
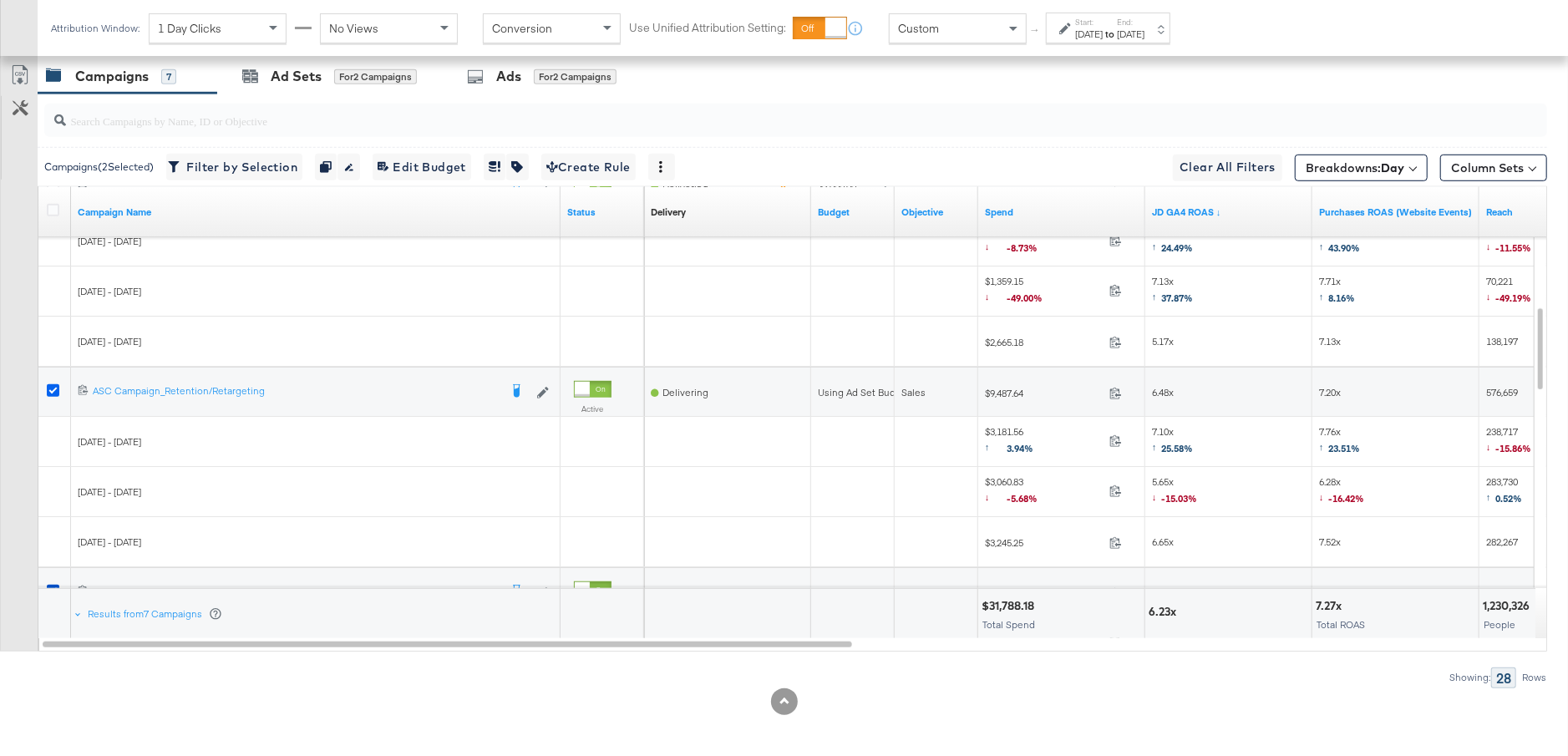
click at [51, 384] on icon at bounding box center [52, 390] width 13 height 13
click at [0, 0] on input "checkbox" at bounding box center [0, 0] width 0 height 0
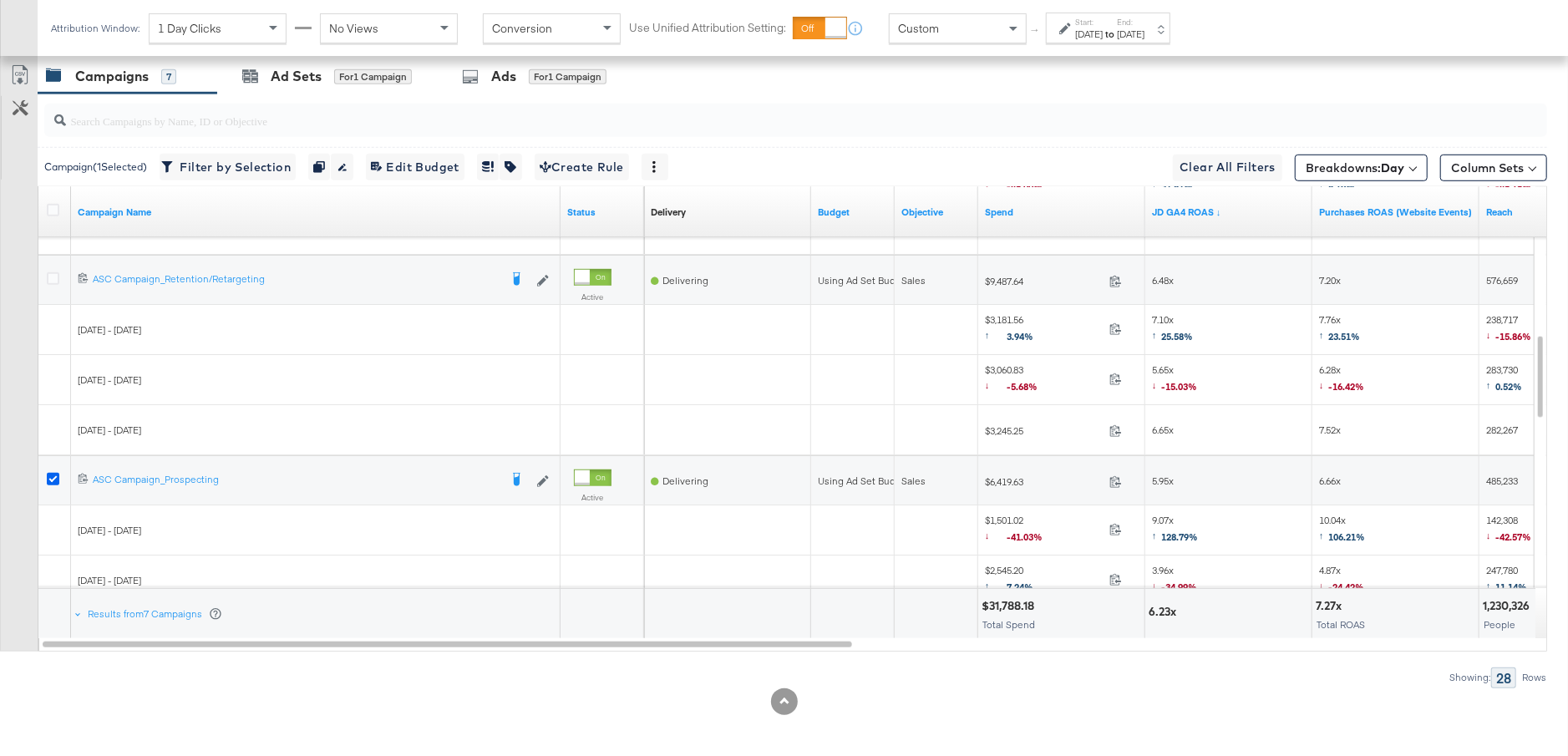
click at [47, 472] on icon at bounding box center [52, 478] width 13 height 13
click at [0, 0] on input "checkbox" at bounding box center [0, 0] width 0 height 0
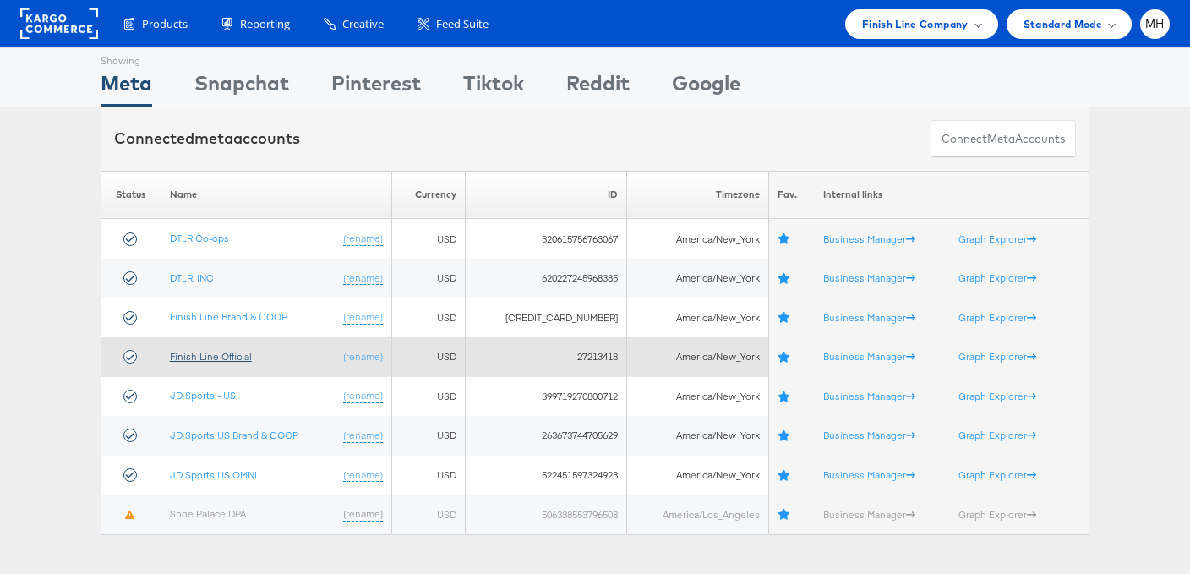
click at [217, 360] on link "Finish Line Official" at bounding box center [211, 356] width 82 height 13
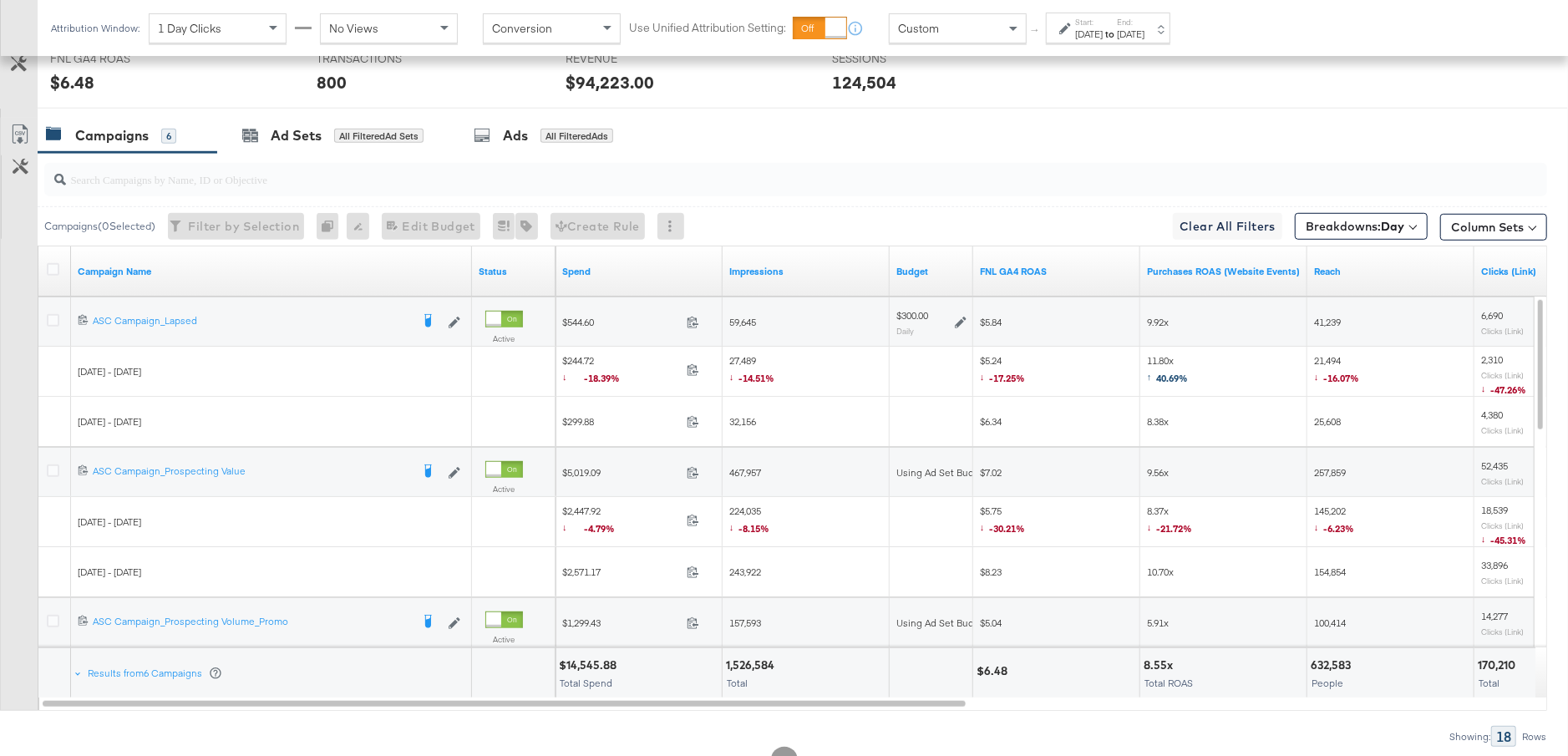
scroll to position [844, 0]
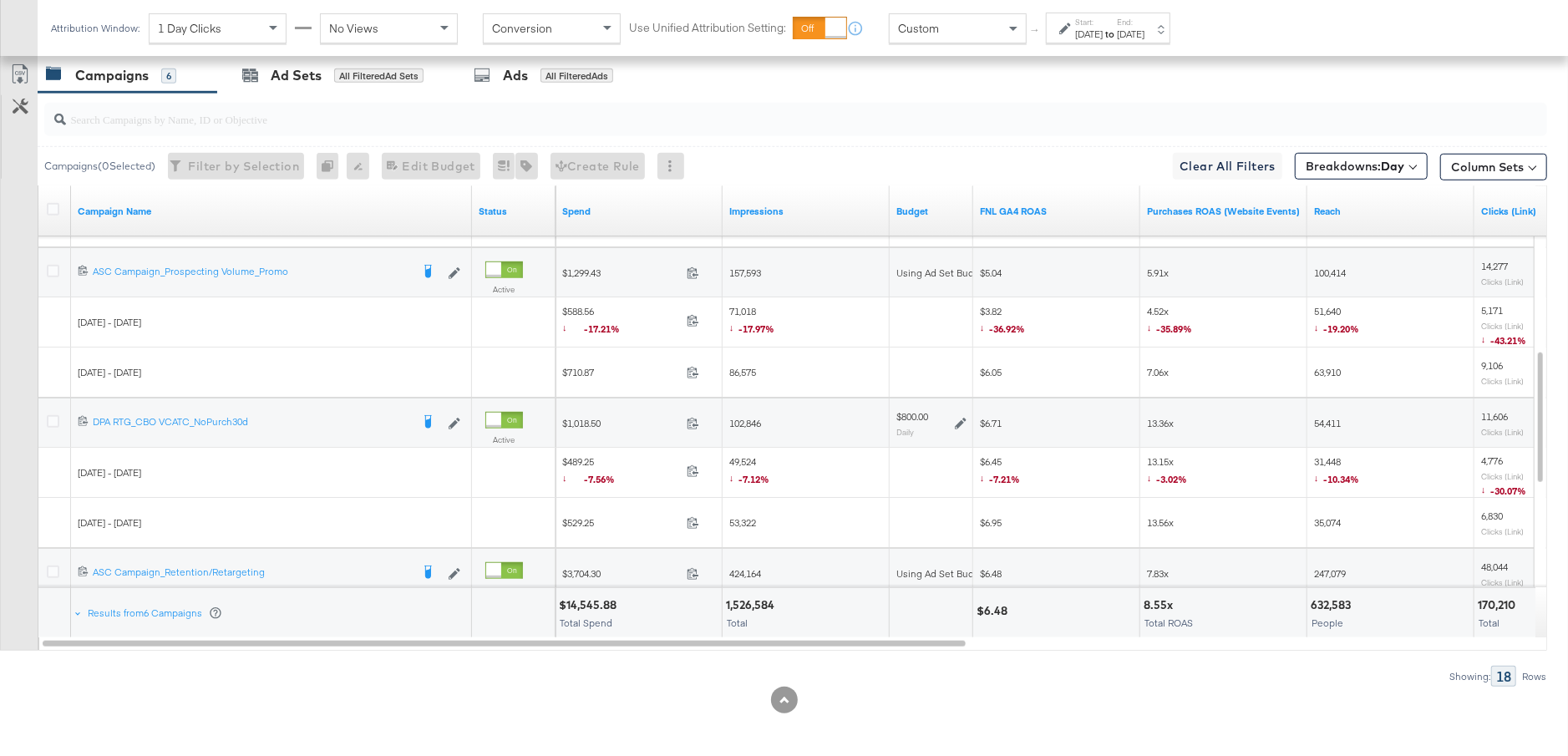
click at [959, 418] on icon at bounding box center [961, 424] width 12 height 12
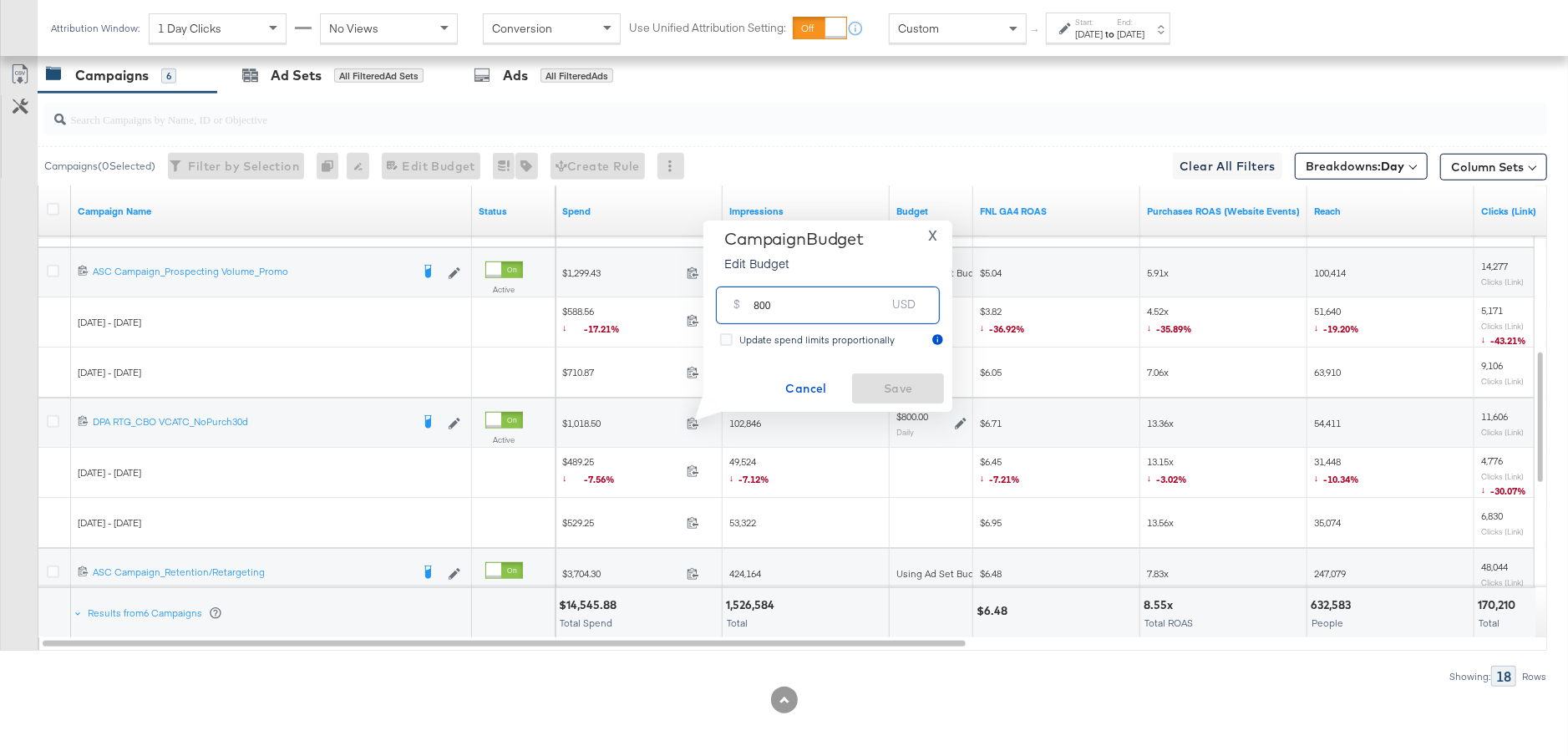
drag, startPoint x: 786, startPoint y: 307, endPoint x: 731, endPoint y: 307, distance: 55.0
click at [731, 307] on div "$ 800 USD" at bounding box center [828, 305] width 224 height 38
type input "1400"
click at [917, 389] on span "Save" at bounding box center [898, 388] width 78 height 21
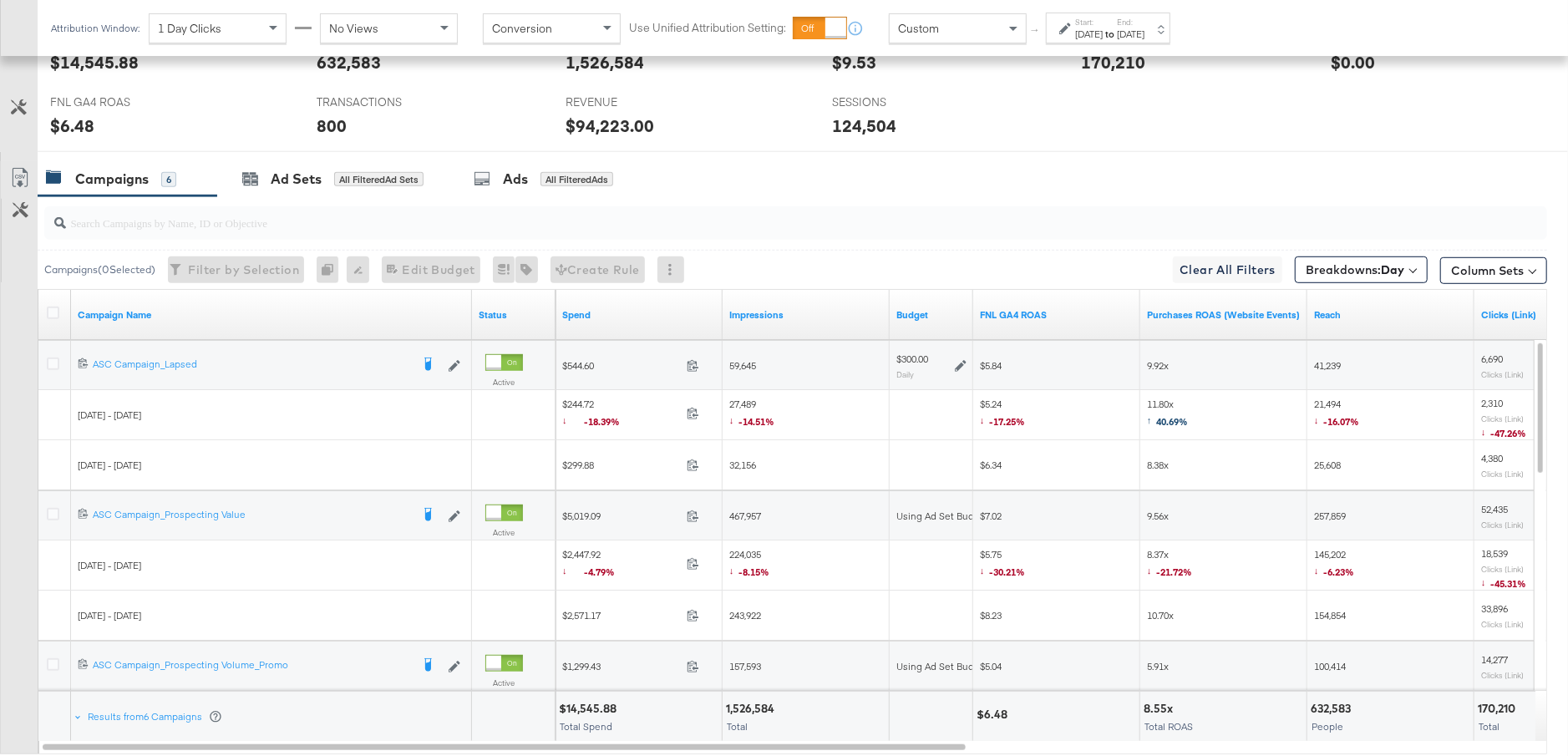
scroll to position [763, 0]
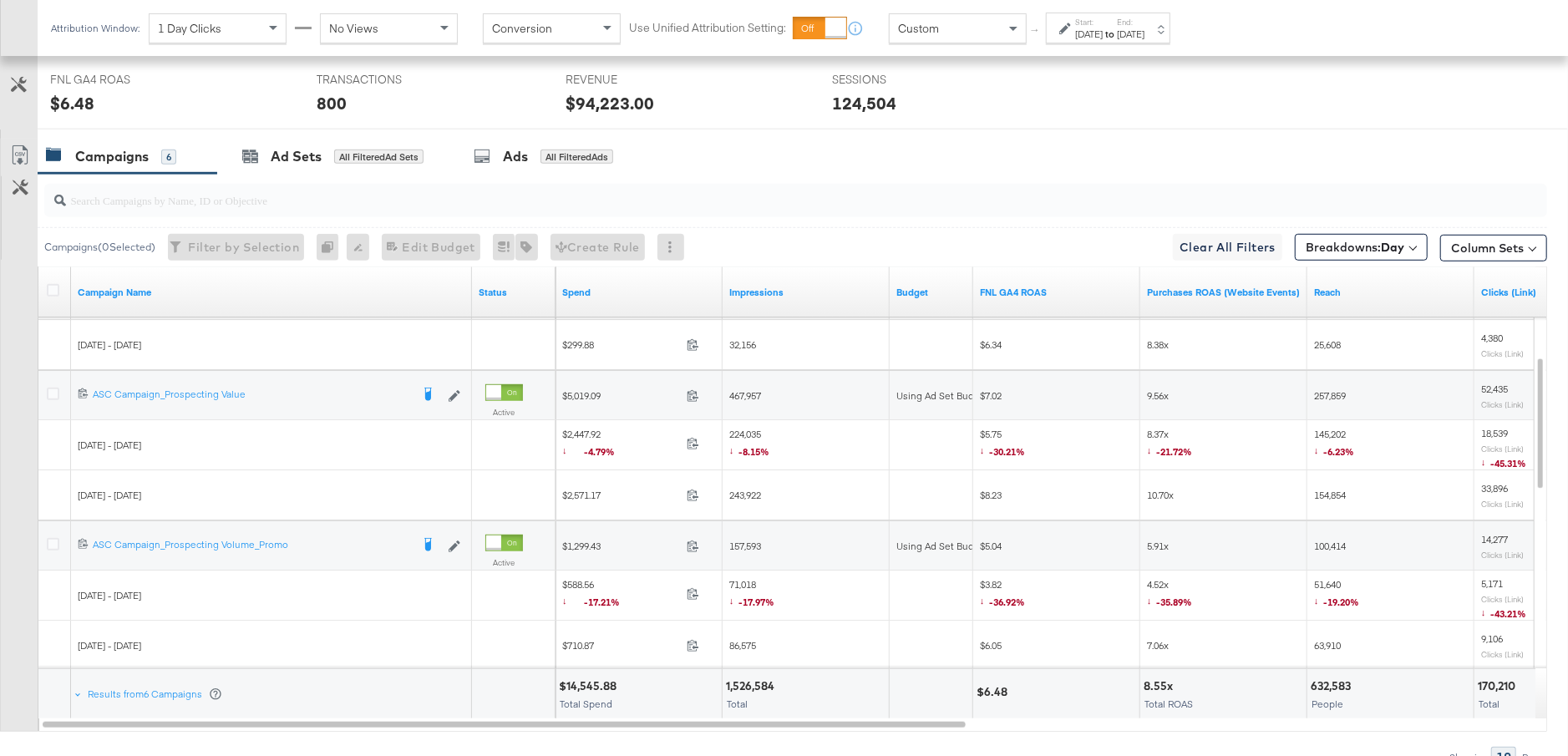
click at [1145, 22] on label "End:" at bounding box center [1131, 22] width 28 height 11
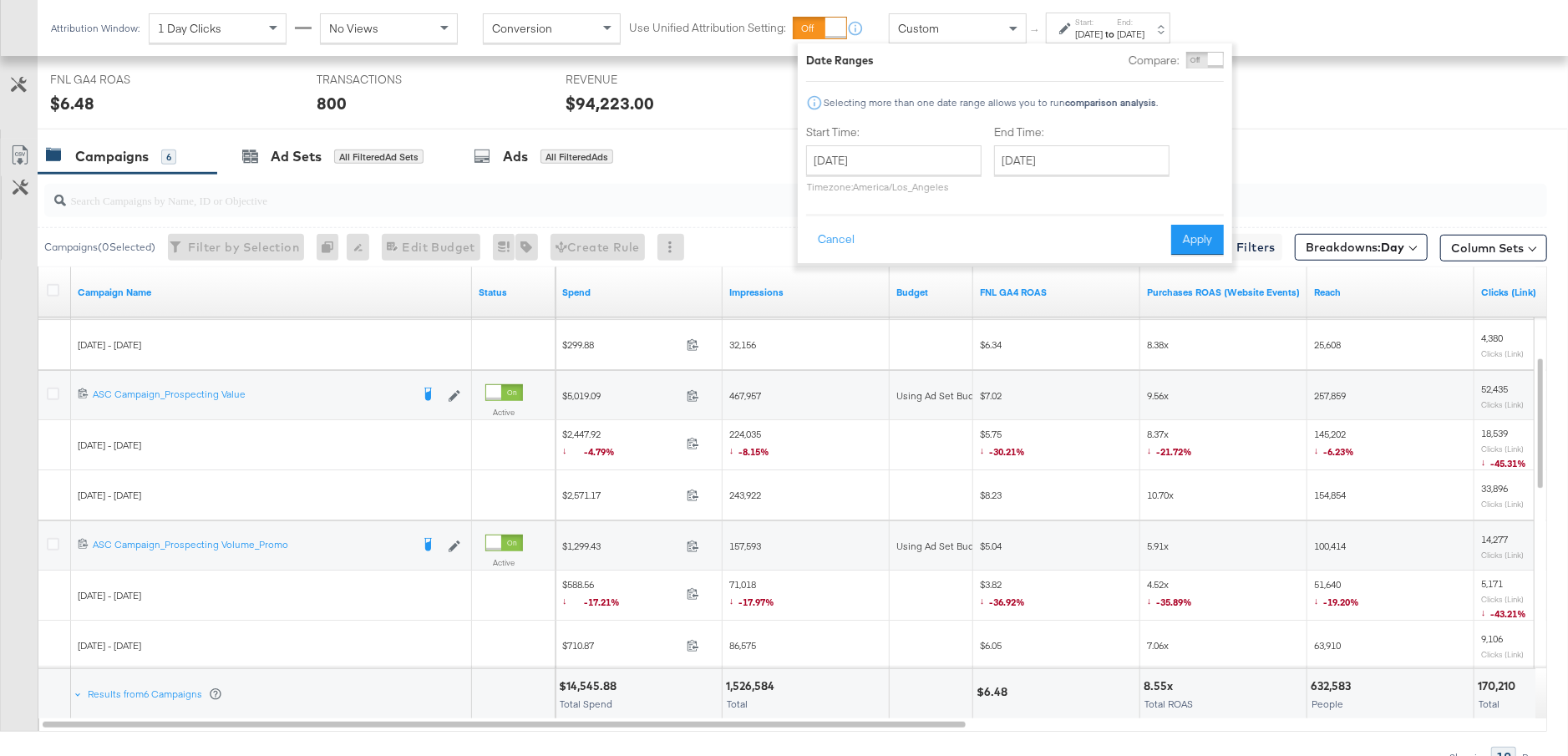
click at [1145, 28] on div "[DATE]" at bounding box center [1131, 35] width 28 height 14
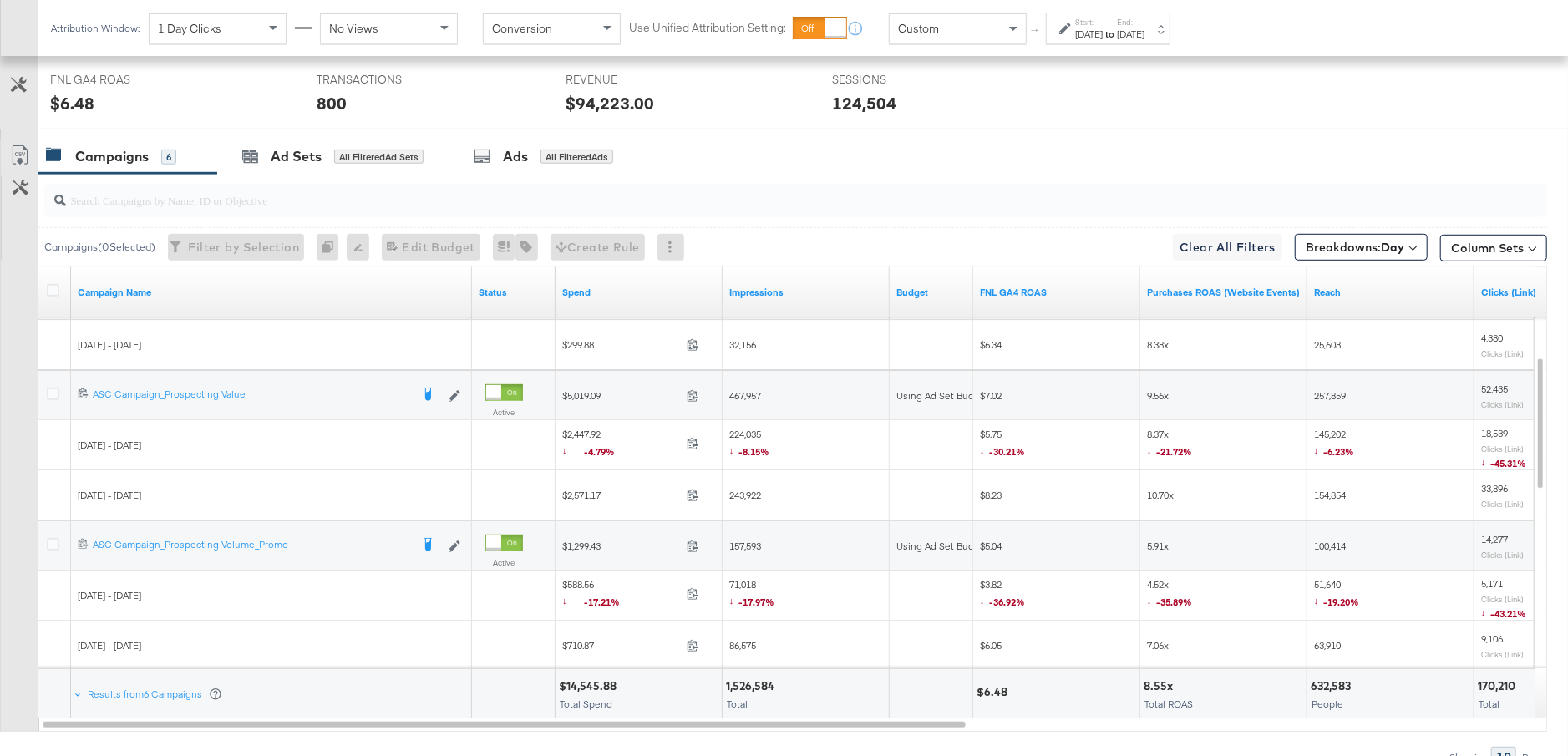
click at [1117, 32] on strong "to" at bounding box center [1110, 34] width 14 height 13
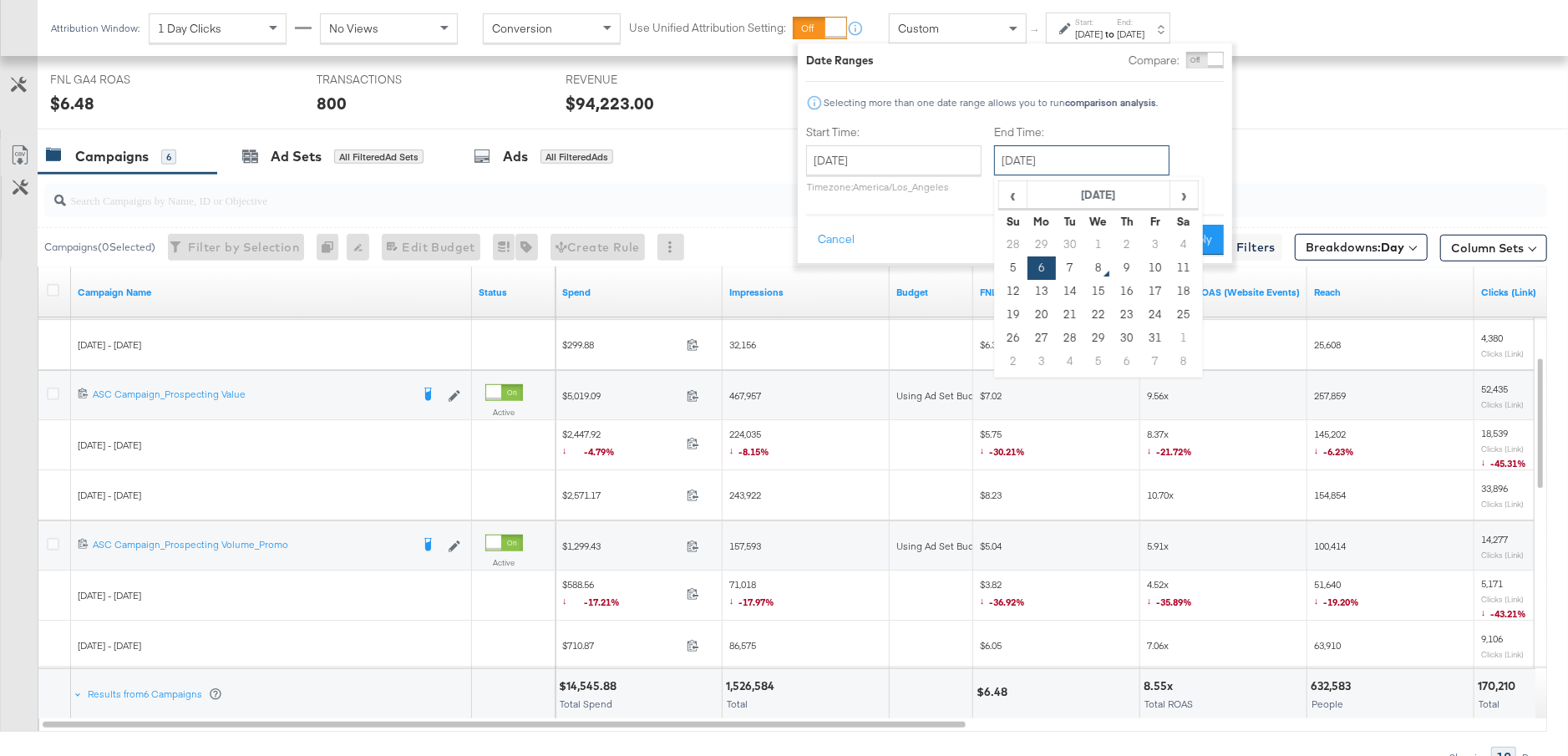
click at [1107, 164] on input "[DATE]" at bounding box center [1082, 160] width 175 height 30
click at [1069, 272] on td "7" at bounding box center [1070, 268] width 29 height 24
type input "[DATE]"
click at [1182, 244] on button "Apply" at bounding box center [1197, 239] width 52 height 30
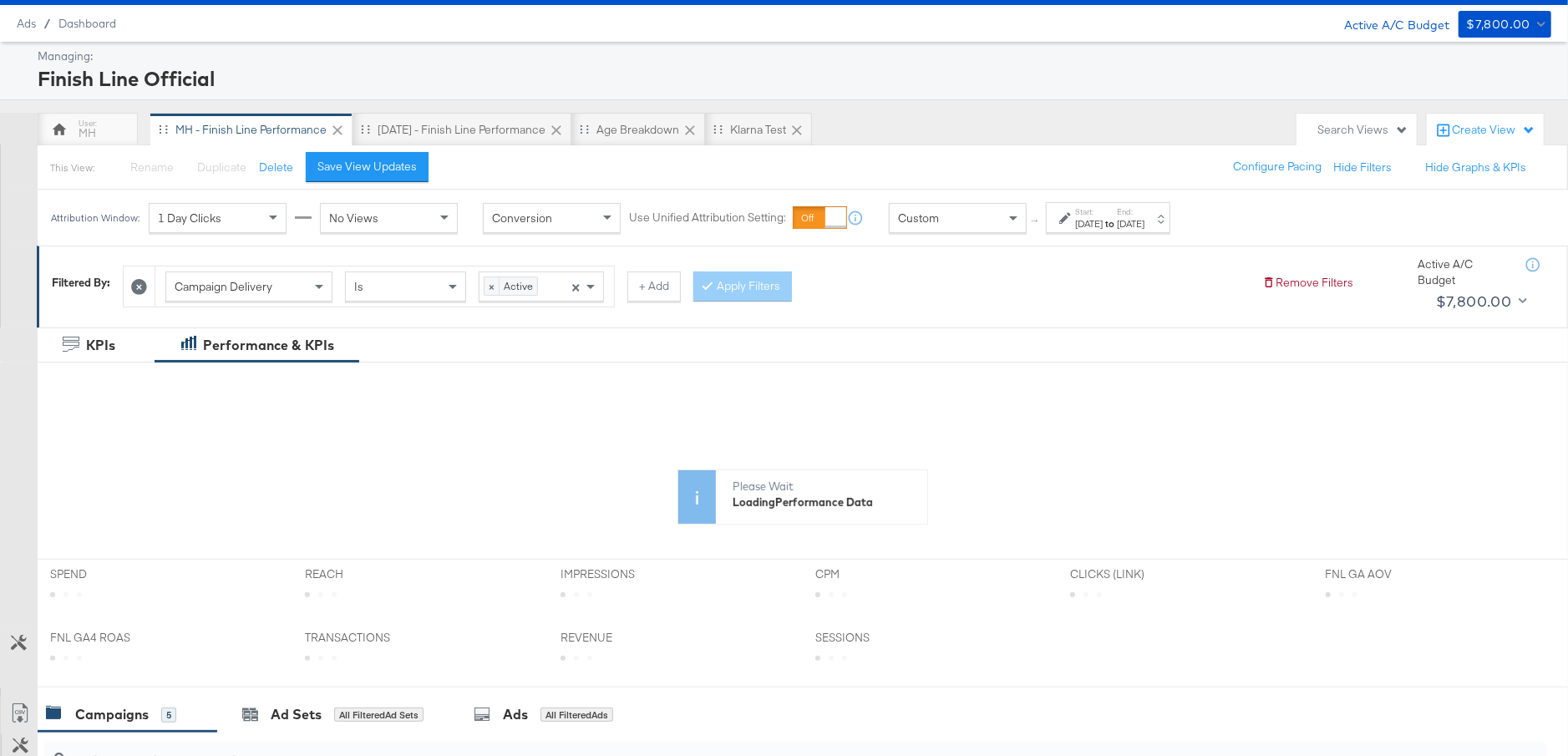
scroll to position [0, 0]
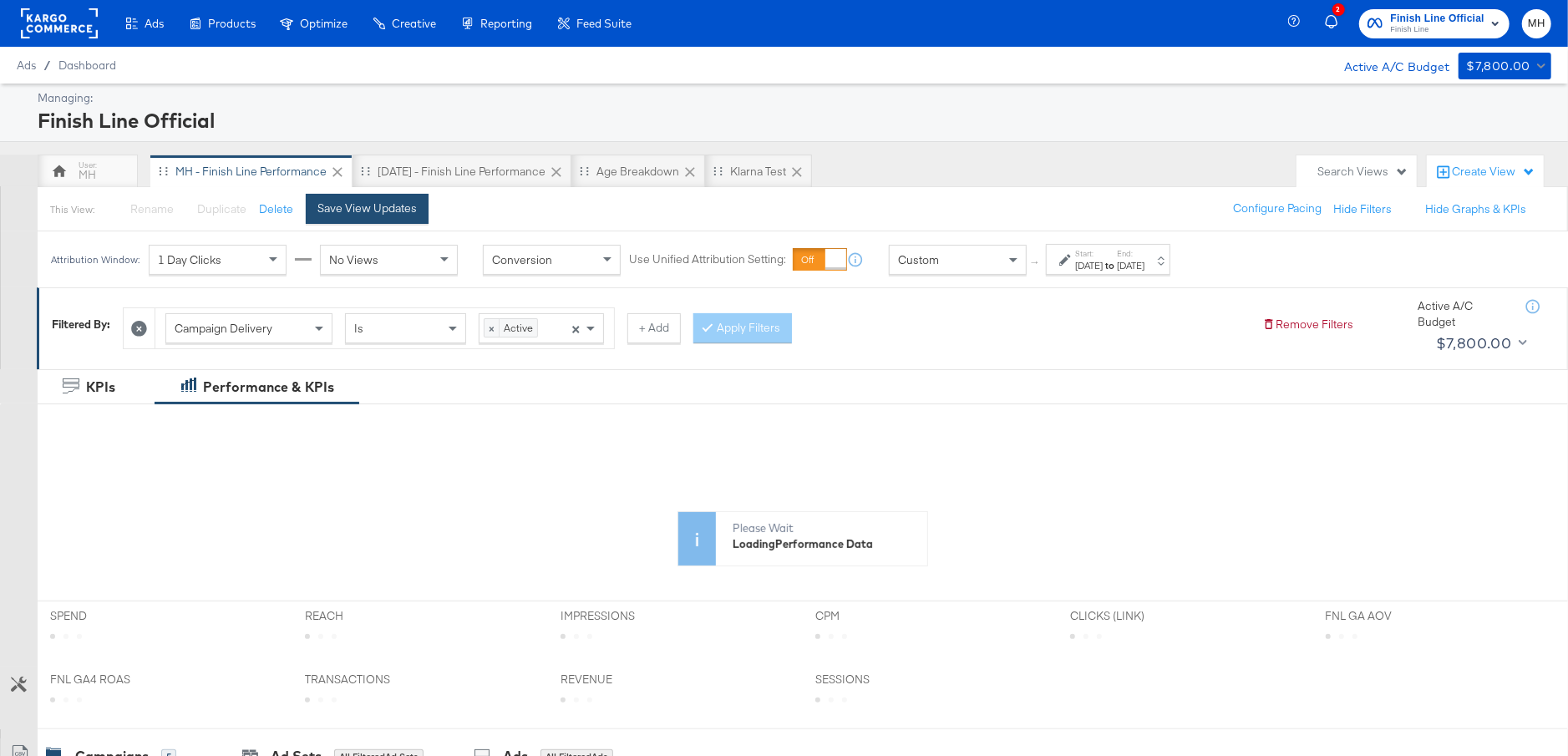
click at [396, 210] on div "Save View Updates" at bounding box center [367, 209] width 100 height 16
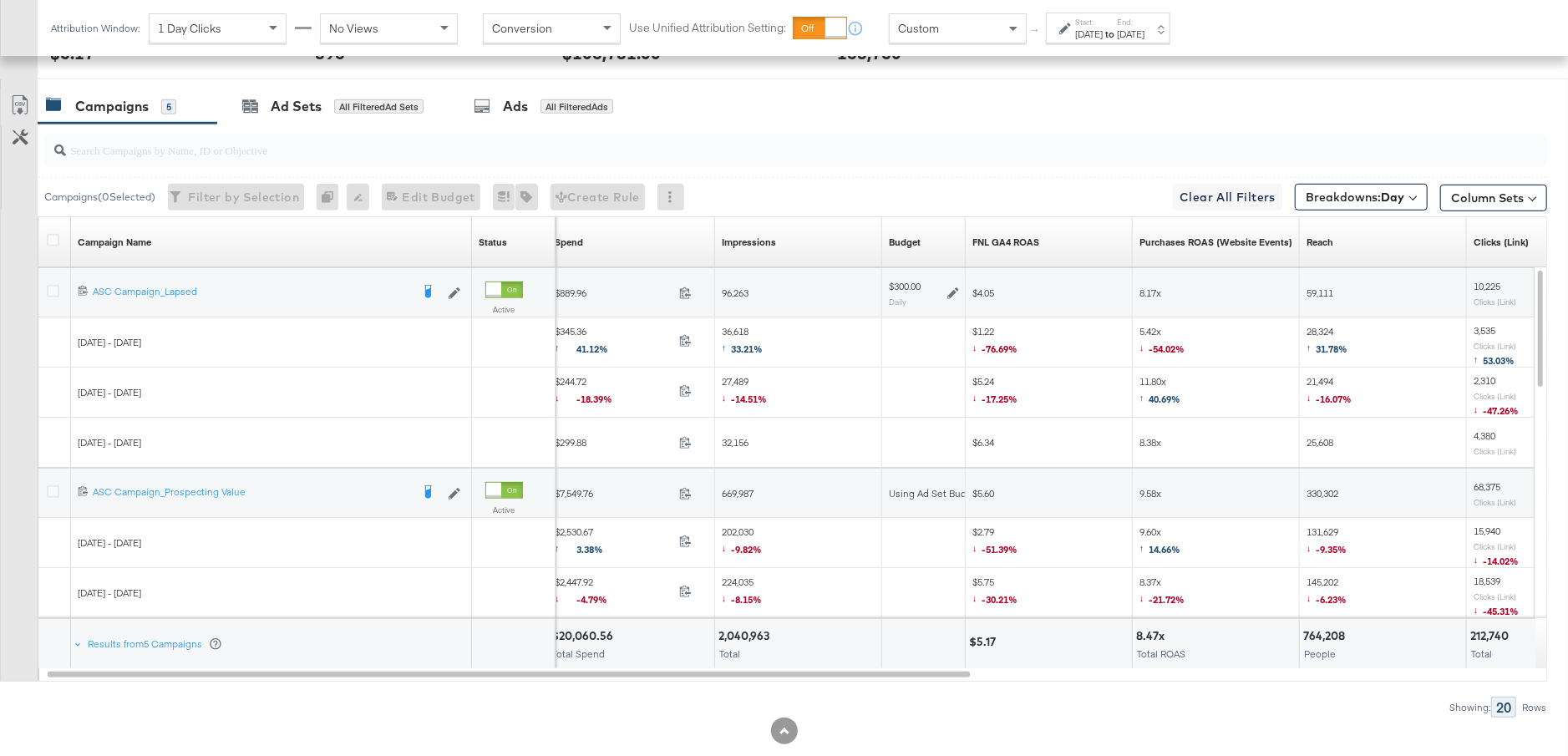
scroll to position [844, 0]
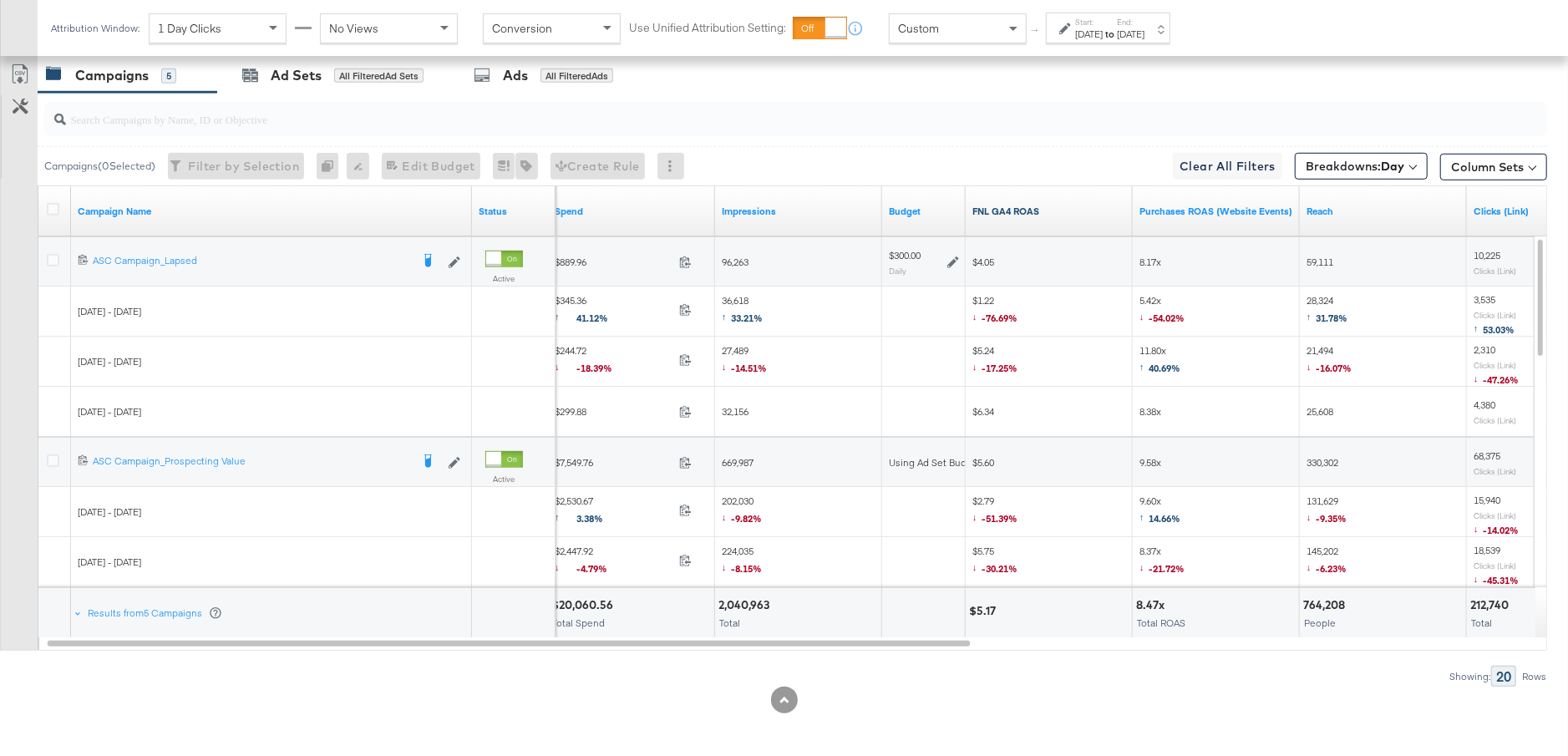
click at [1059, 208] on link "FNL GA4 ROAS" at bounding box center [1050, 211] width 154 height 14
click at [1059, 209] on link "FNL GA4 ROAS ↓" at bounding box center [1050, 211] width 154 height 14
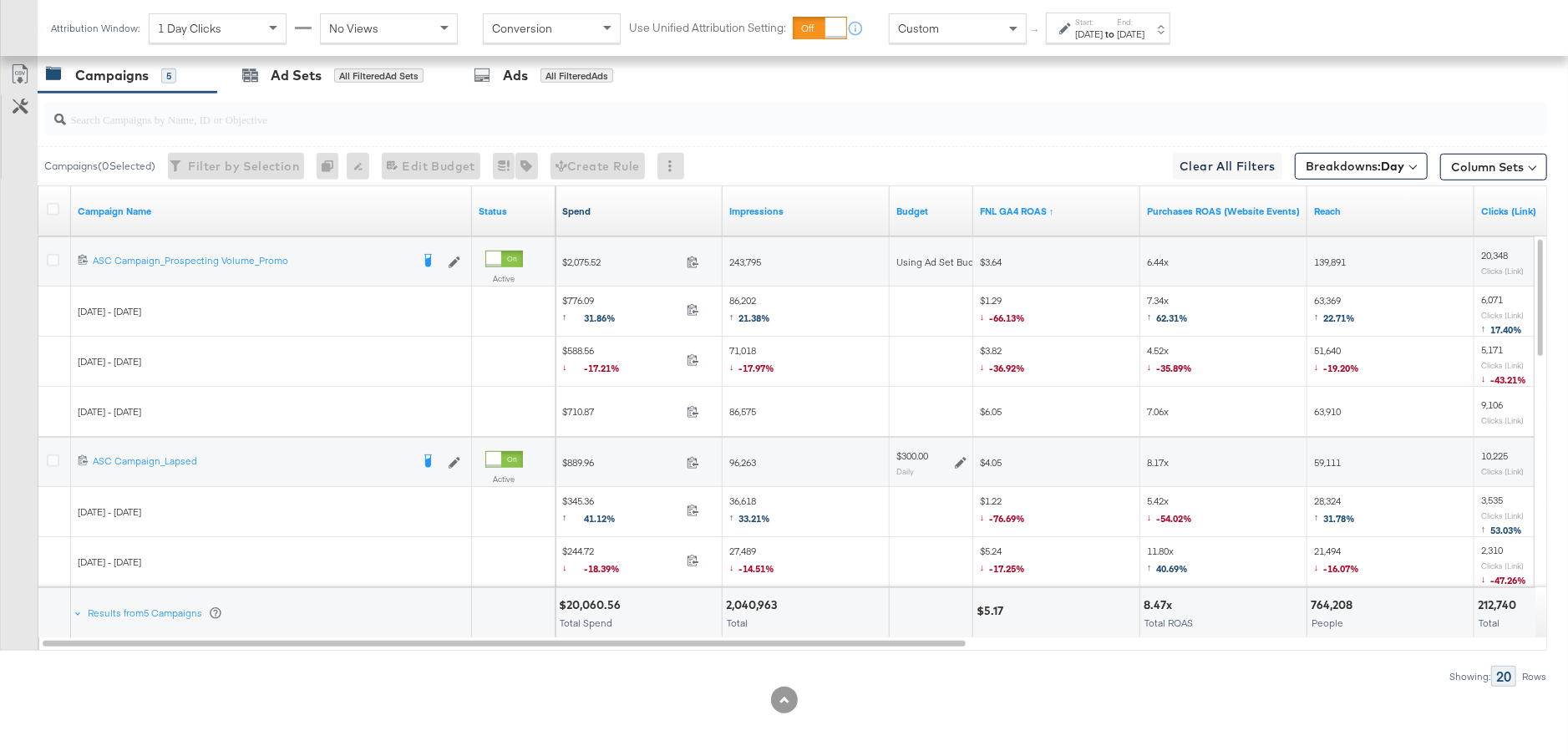
click at [613, 207] on link "Spend" at bounding box center [640, 211] width 154 height 14
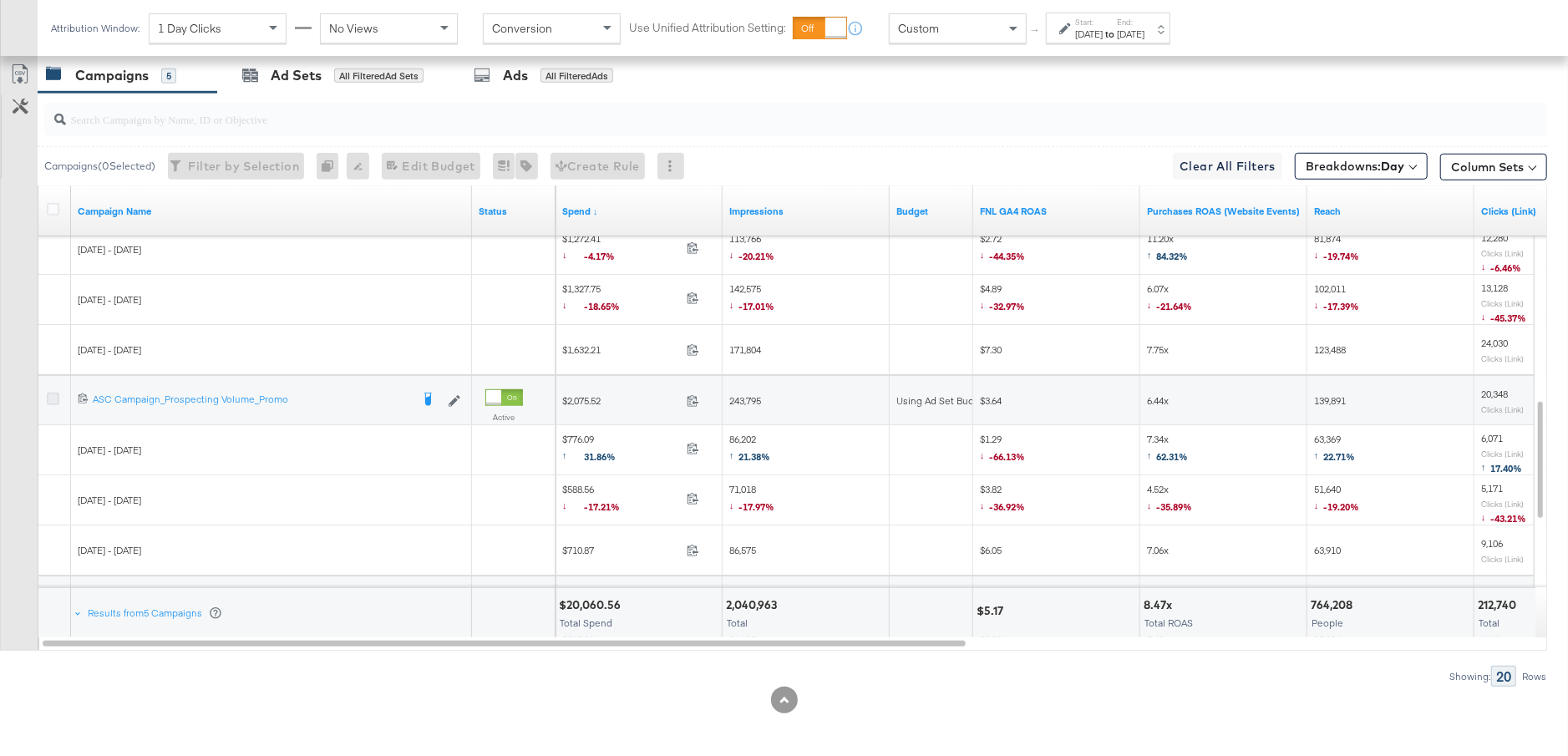
click at [50, 397] on icon at bounding box center [52, 398] width 13 height 13
click at [0, 0] on input "checkbox" at bounding box center [0, 0] width 0 height 0
click at [309, 78] on div "Ad Sets" at bounding box center [297, 75] width 51 height 19
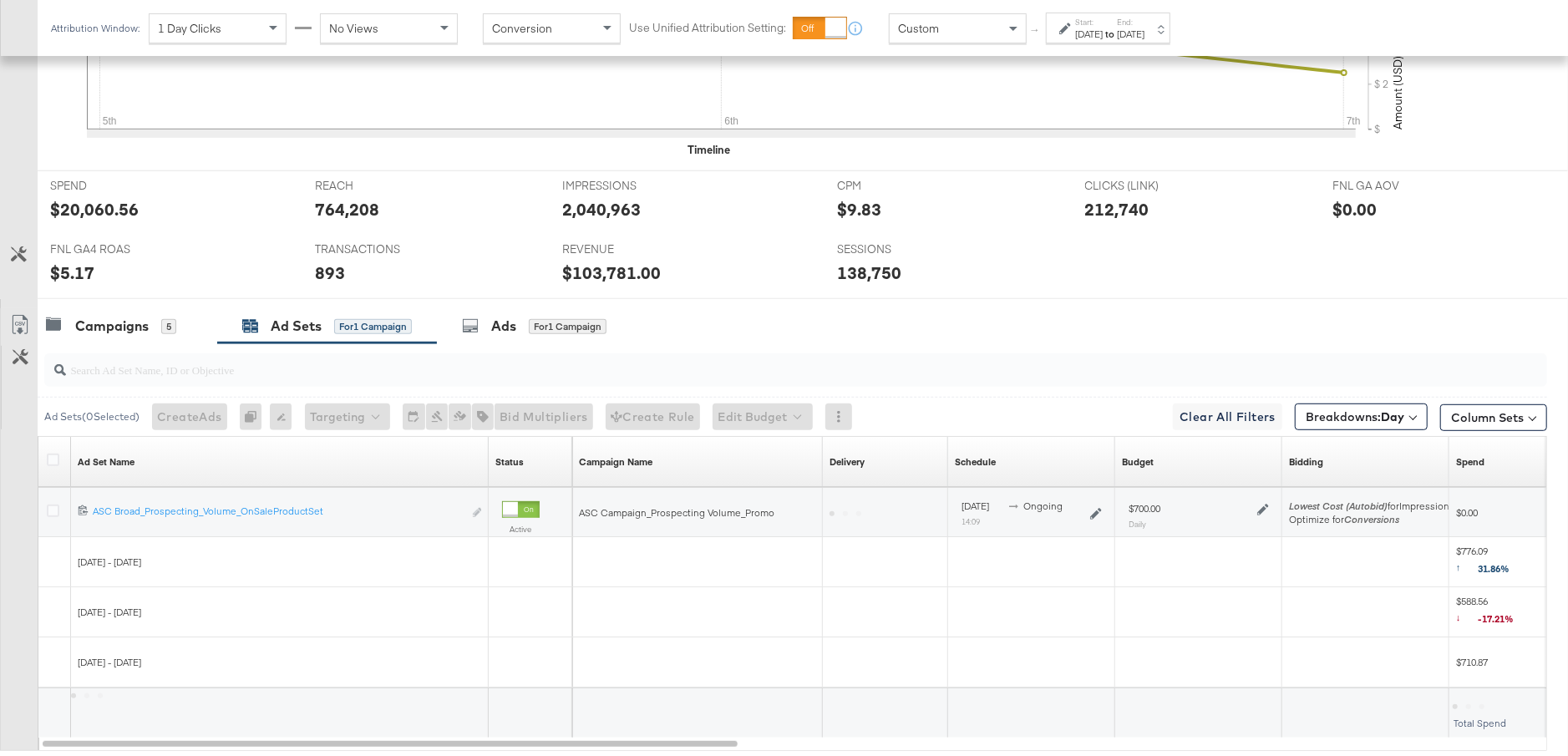
scroll to position [694, 0]
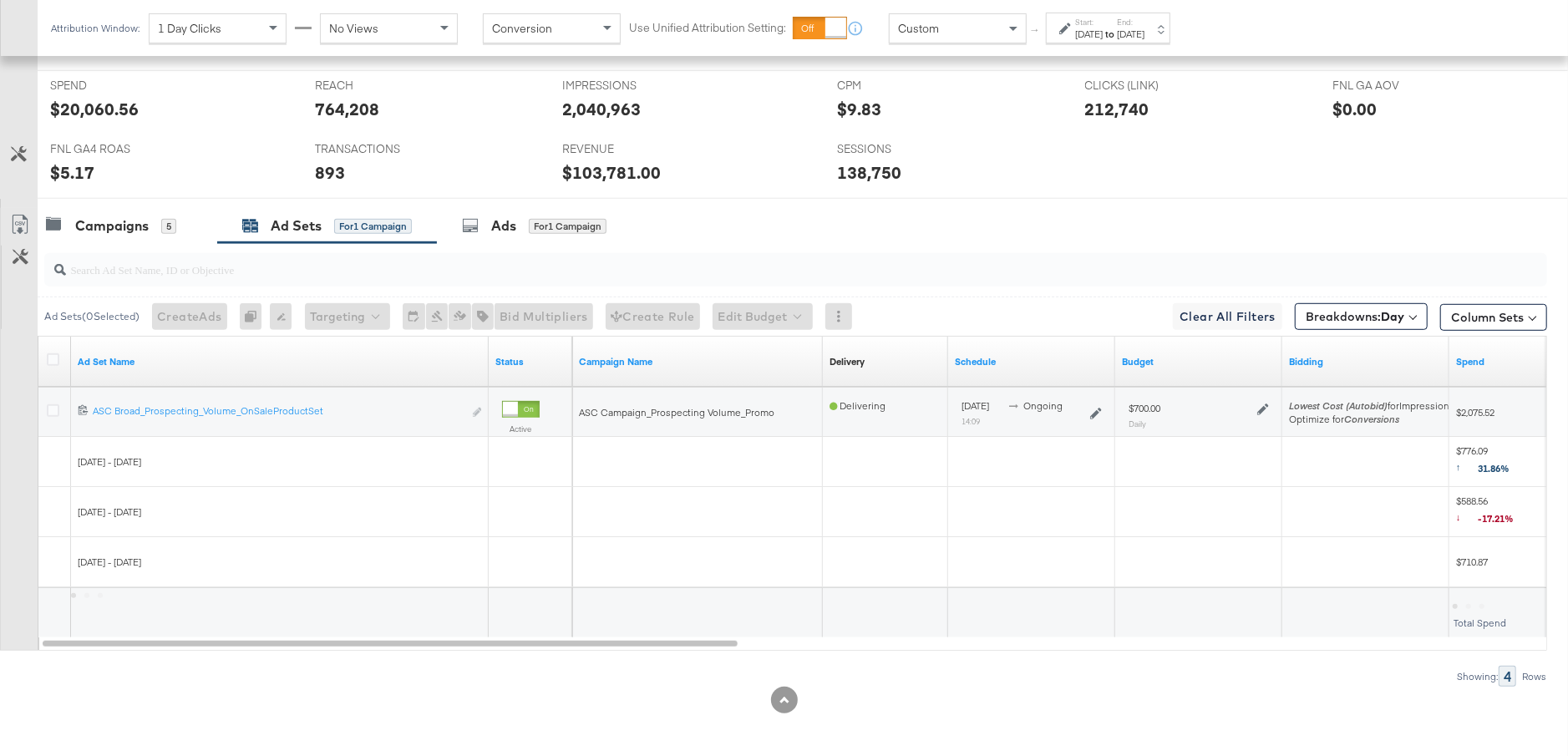
click at [1261, 406] on icon at bounding box center [1263, 409] width 12 height 12
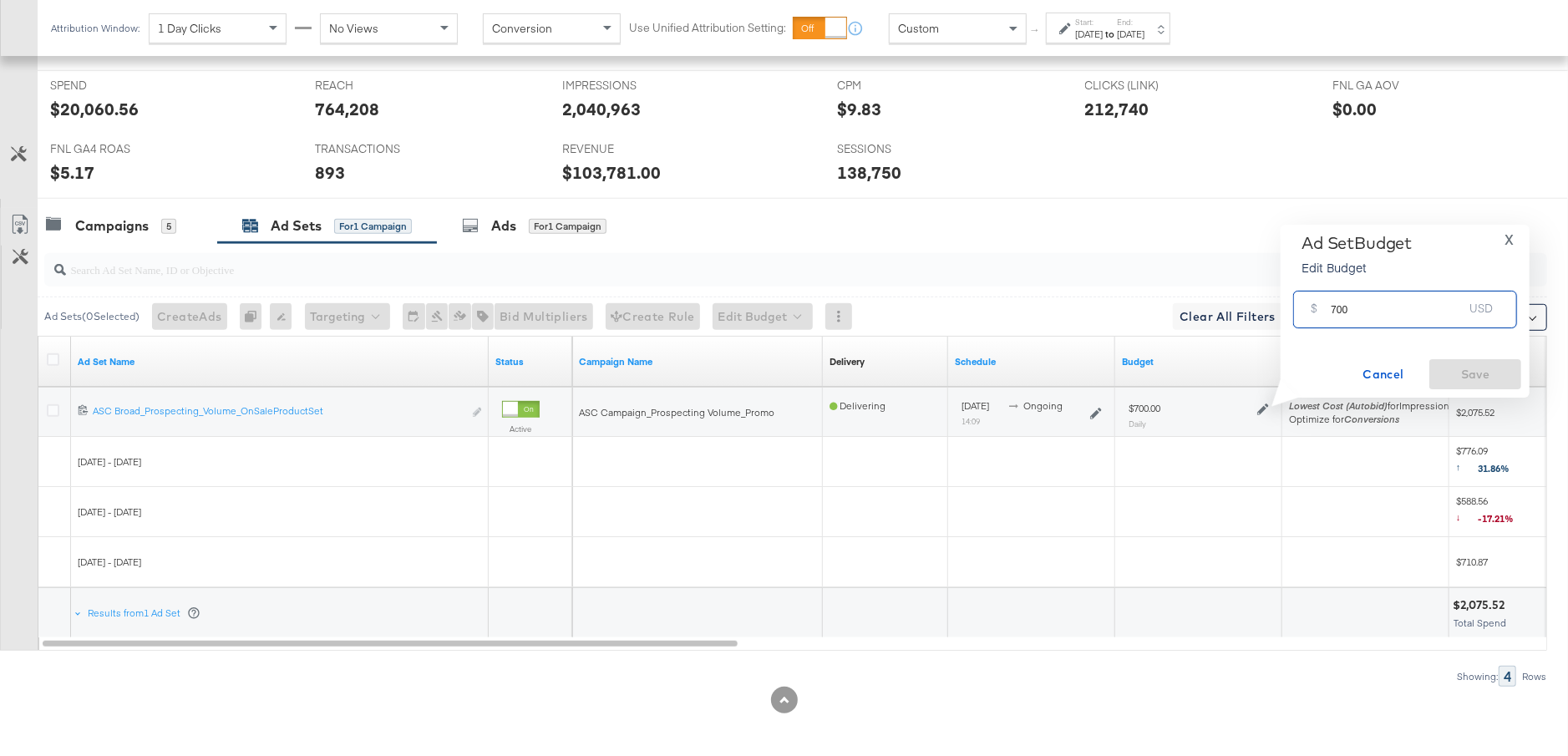
drag, startPoint x: 1357, startPoint y: 311, endPoint x: 1318, endPoint y: 312, distance: 39.0
click at [1318, 312] on div "$ 700 USD" at bounding box center [1405, 309] width 224 height 38
type input "500"
click at [1492, 367] on span "Save" at bounding box center [1475, 375] width 78 height 21
click at [146, 230] on div "Campaigns" at bounding box center [112, 225] width 73 height 19
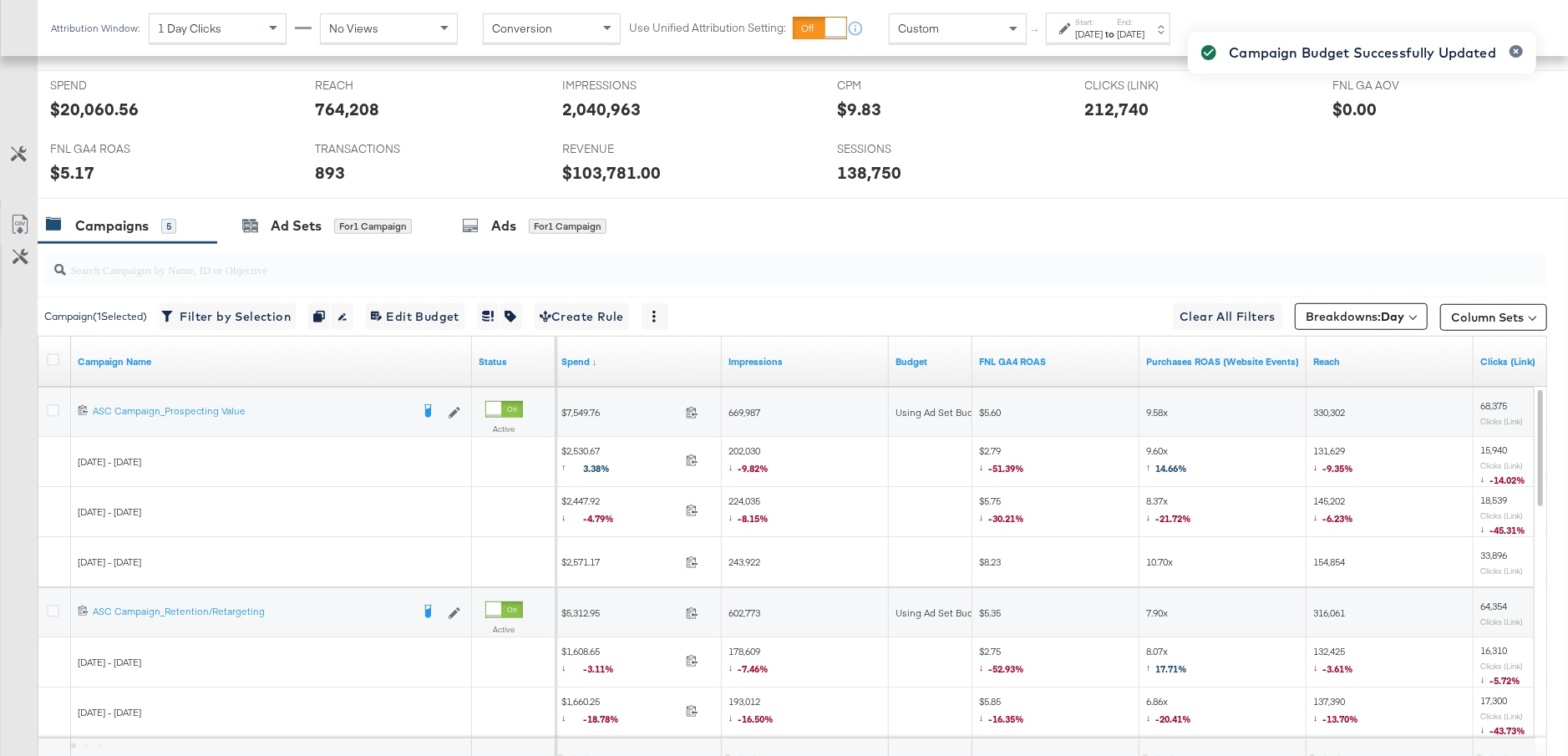
scroll to position [0, 0]
